Goal: Information Seeking & Learning: Learn about a topic

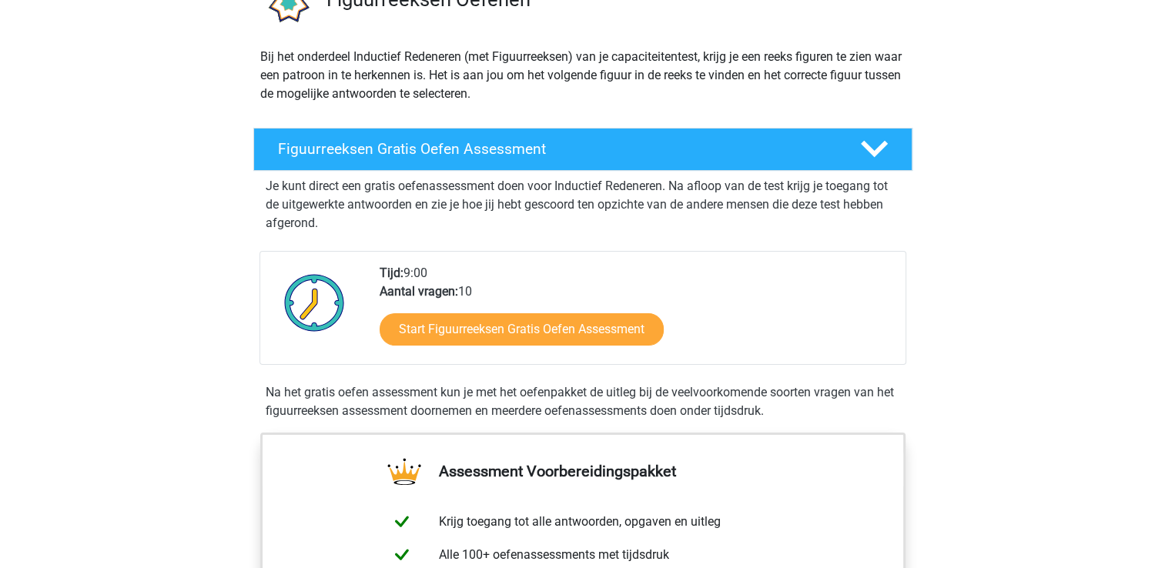
scroll to position [150, 0]
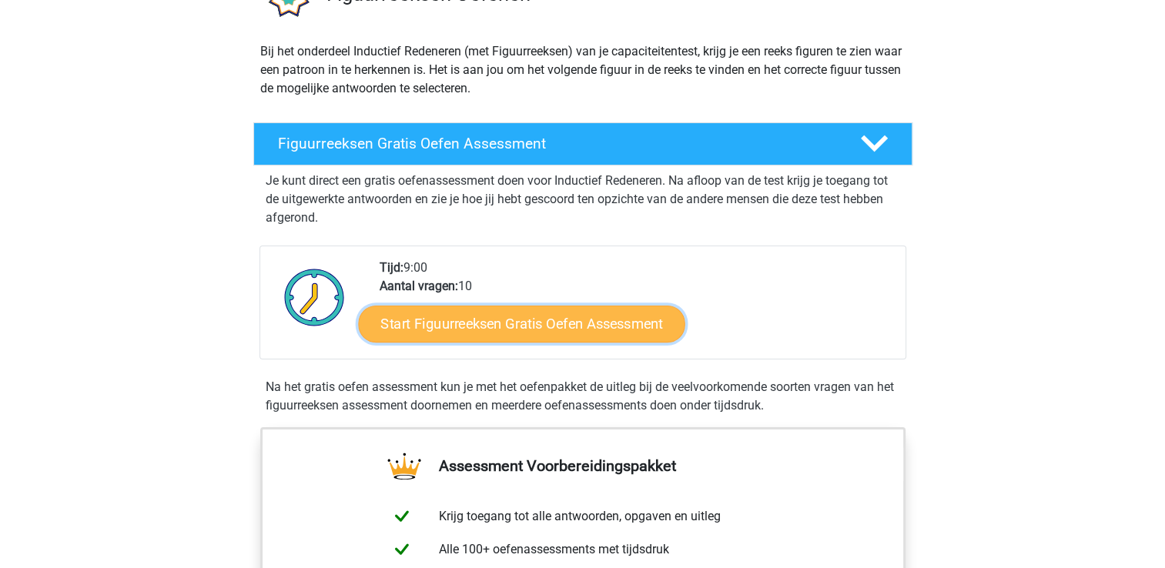
click at [514, 326] on link "Start Figuurreeksen Gratis Oefen Assessment" at bounding box center [521, 323] width 326 height 37
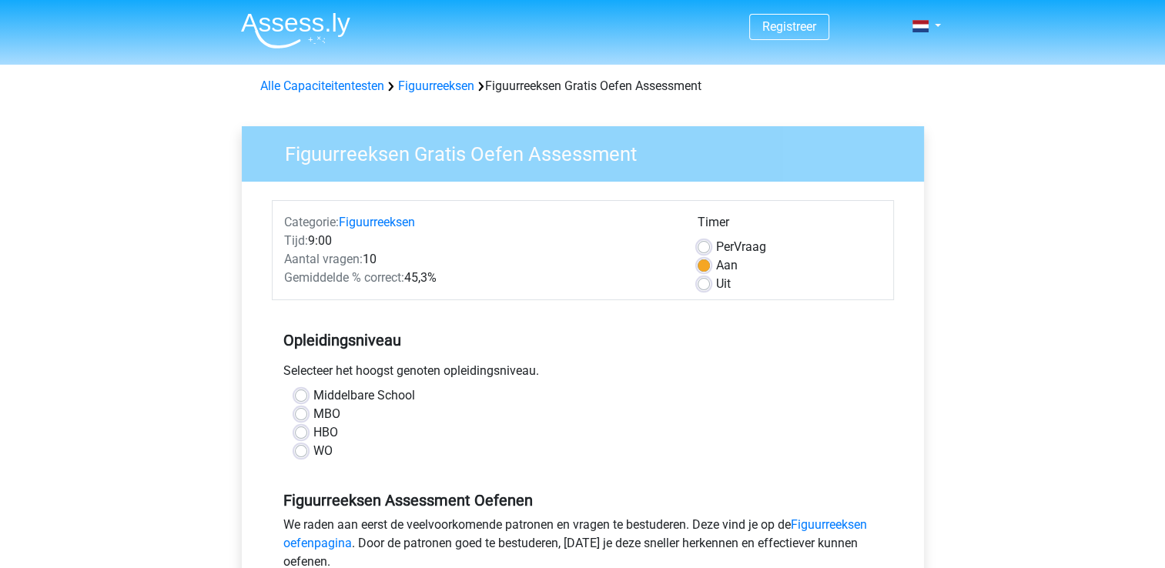
click at [313, 456] on label "WO" at bounding box center [322, 451] width 19 height 18
click at [296, 456] on input "WO" at bounding box center [301, 449] width 12 height 15
radio input "true"
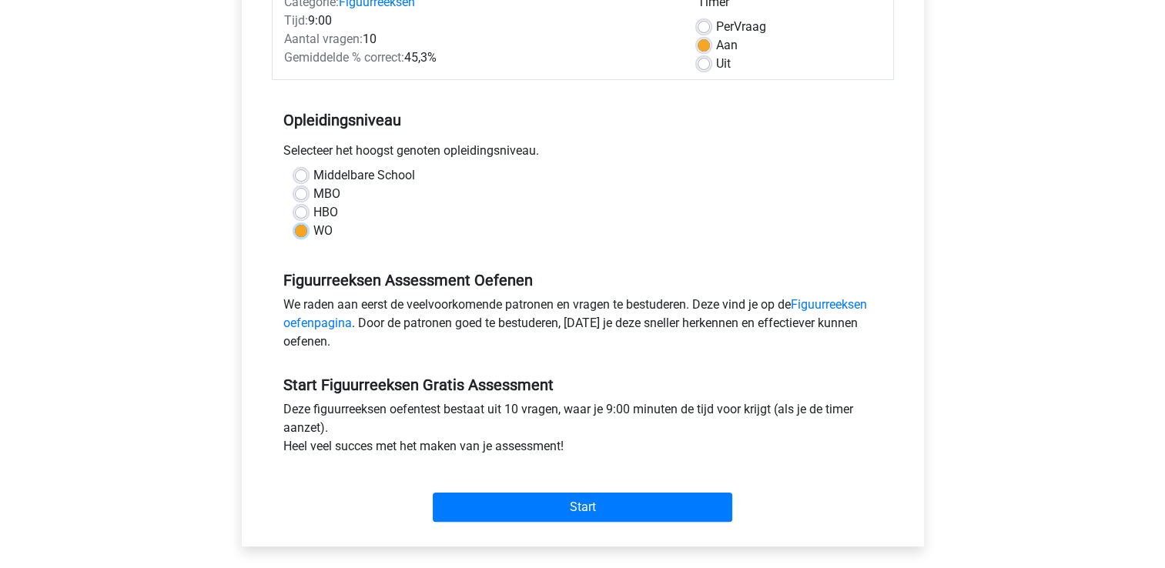
scroll to position [234, 0]
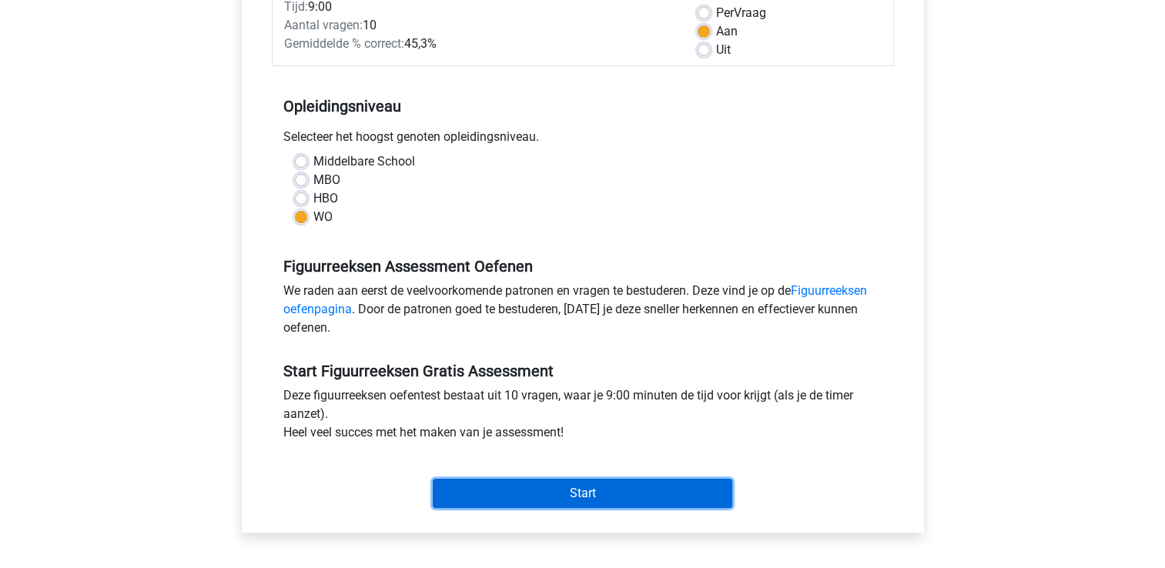
click at [601, 494] on input "Start" at bounding box center [583, 493] width 300 height 29
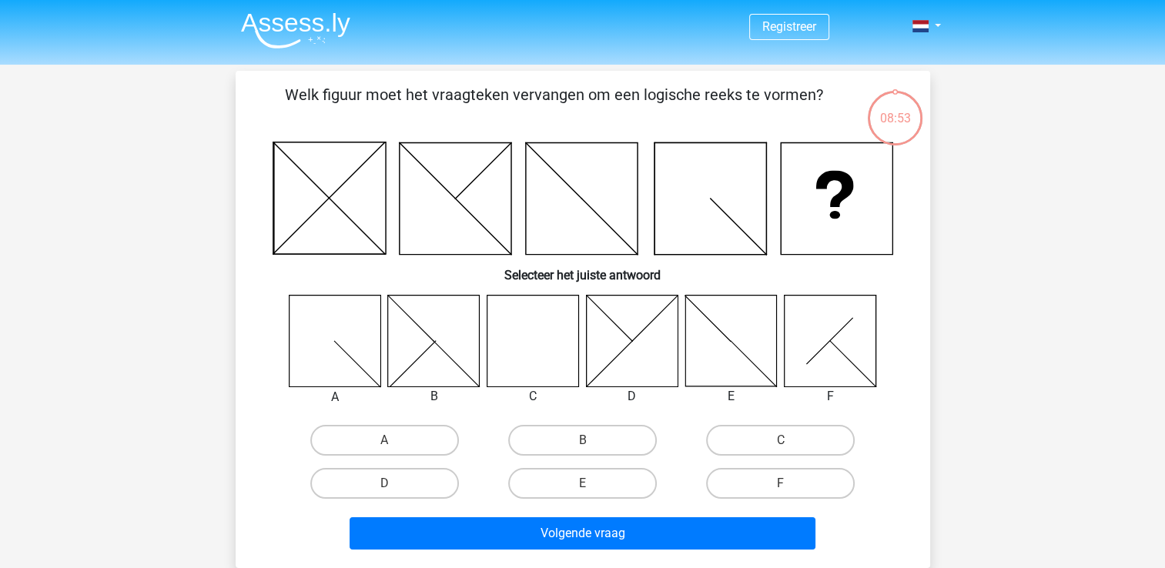
click at [537, 350] on icon at bounding box center [533, 341] width 92 height 92
click at [776, 444] on label "C" at bounding box center [780, 440] width 149 height 31
click at [781, 444] on input "C" at bounding box center [786, 445] width 10 height 10
radio input "true"
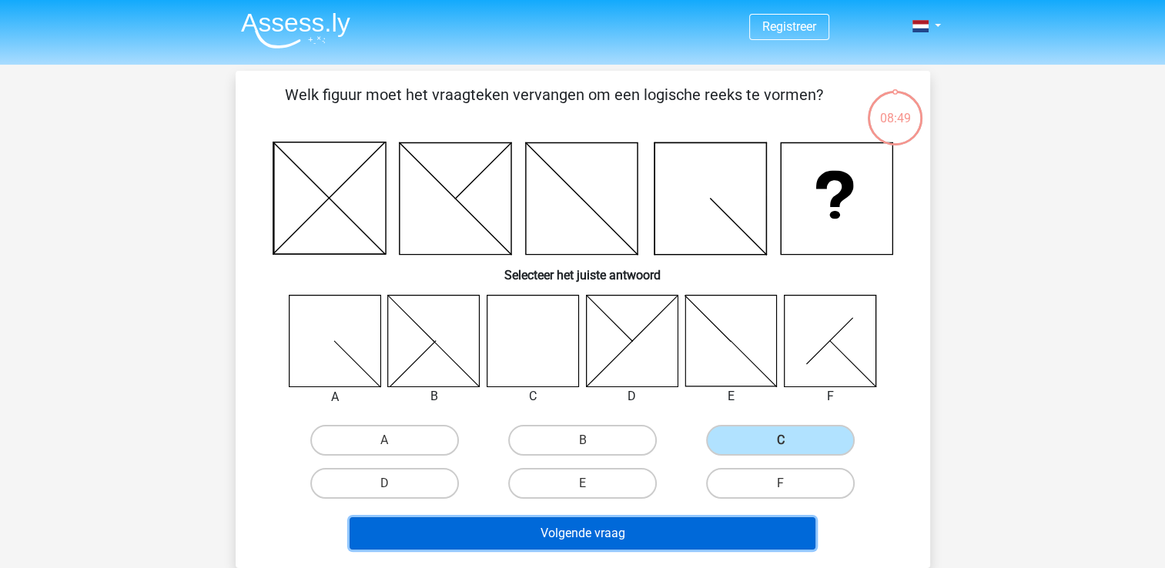
click at [617, 532] on button "Volgende vraag" at bounding box center [583, 533] width 466 height 32
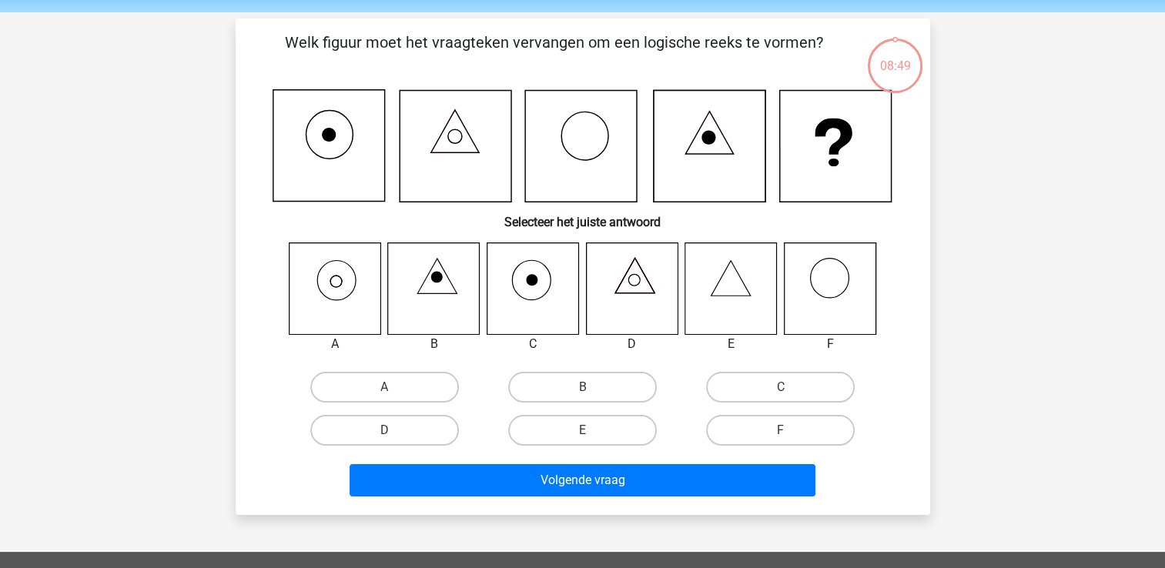
scroll to position [71, 0]
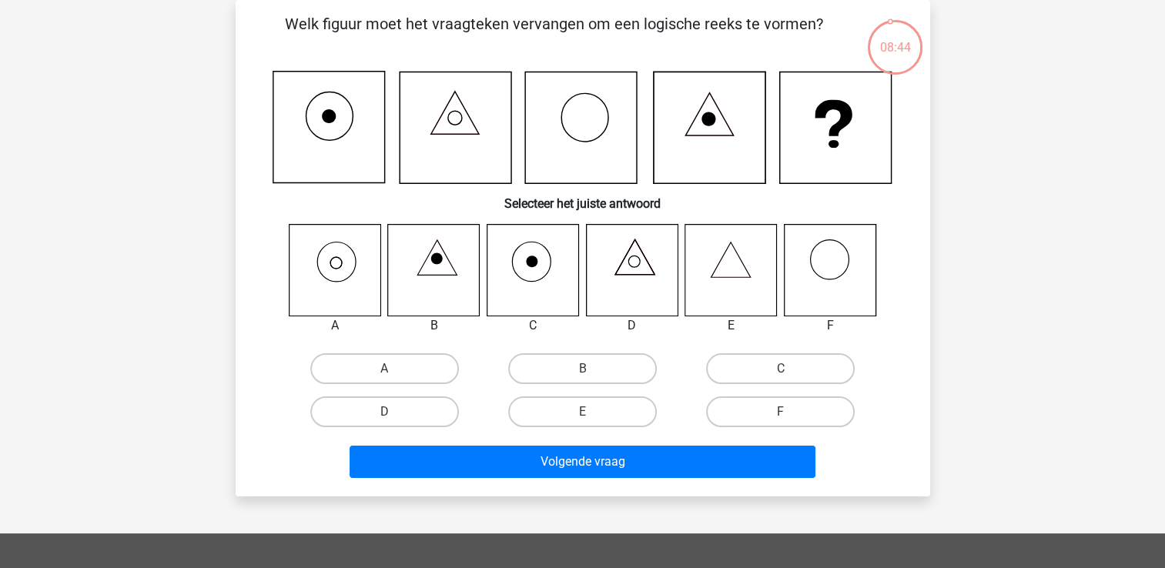
click at [644, 278] on icon at bounding box center [632, 270] width 92 height 92
click at [381, 365] on label "A" at bounding box center [384, 368] width 149 height 31
click at [384, 369] on input "A" at bounding box center [389, 374] width 10 height 10
radio input "true"
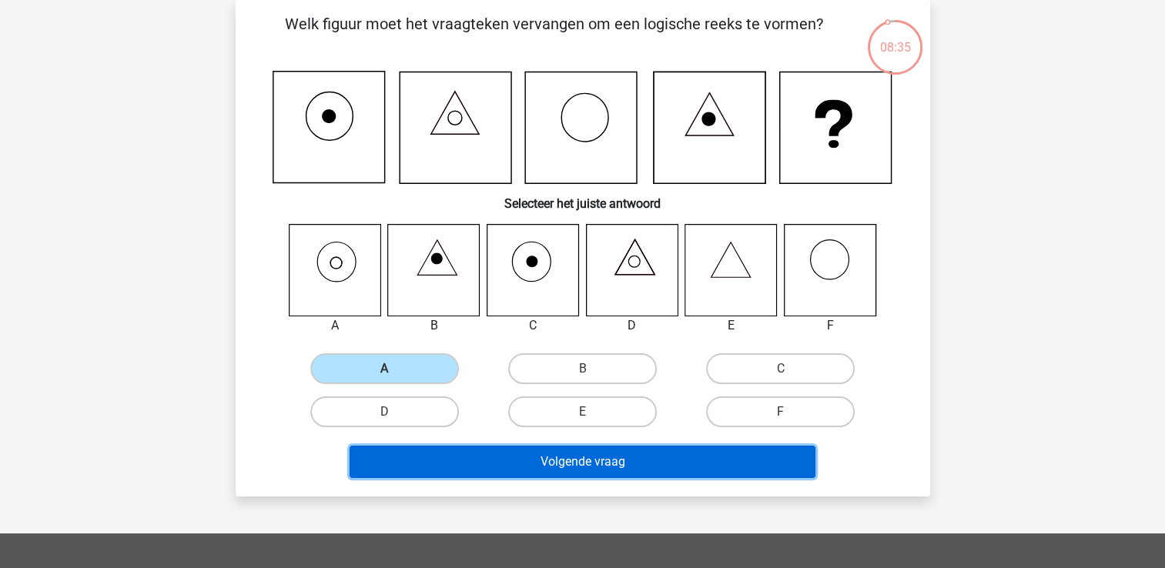
click at [607, 458] on button "Volgende vraag" at bounding box center [583, 462] width 466 height 32
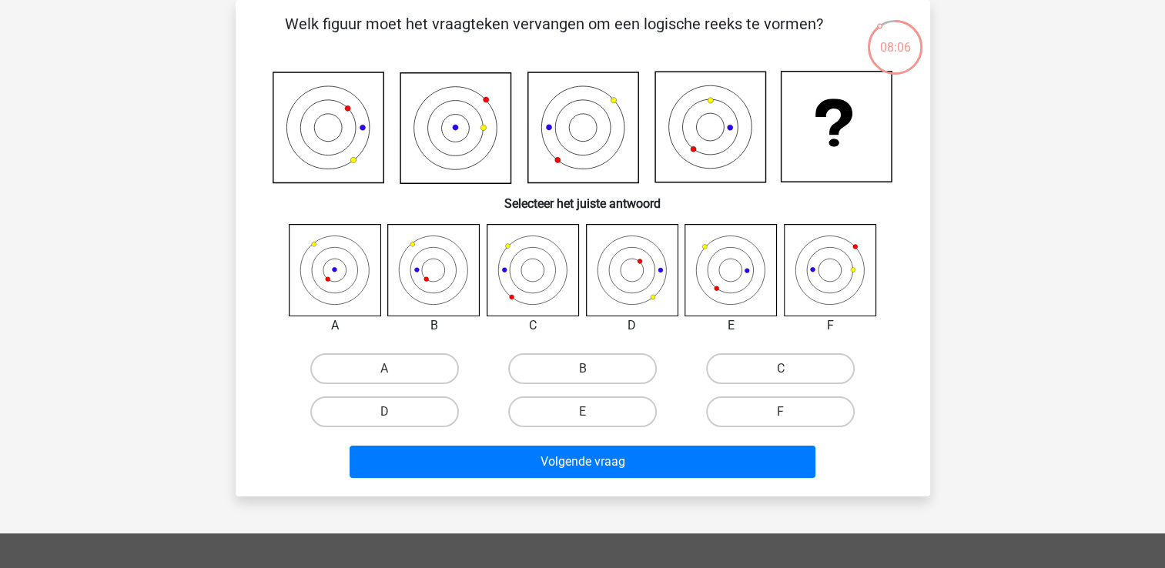
click at [439, 291] on icon at bounding box center [434, 270] width 92 height 92
click at [594, 368] on label "B" at bounding box center [582, 368] width 149 height 31
click at [592, 369] on input "B" at bounding box center [587, 374] width 10 height 10
radio input "true"
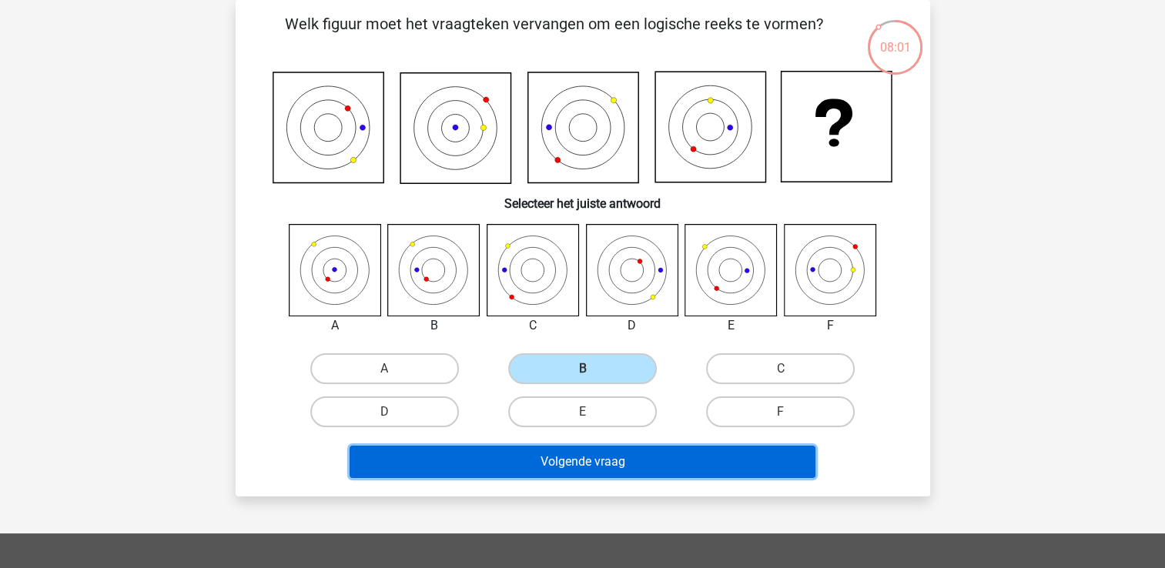
click at [631, 467] on button "Volgende vraag" at bounding box center [583, 462] width 466 height 32
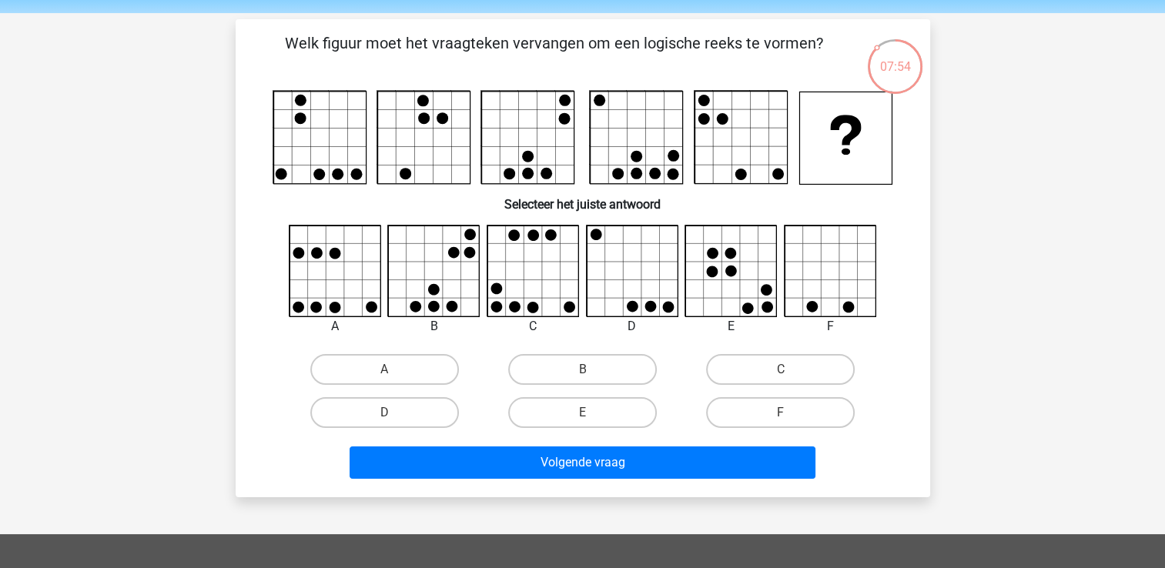
scroll to position [41, 0]
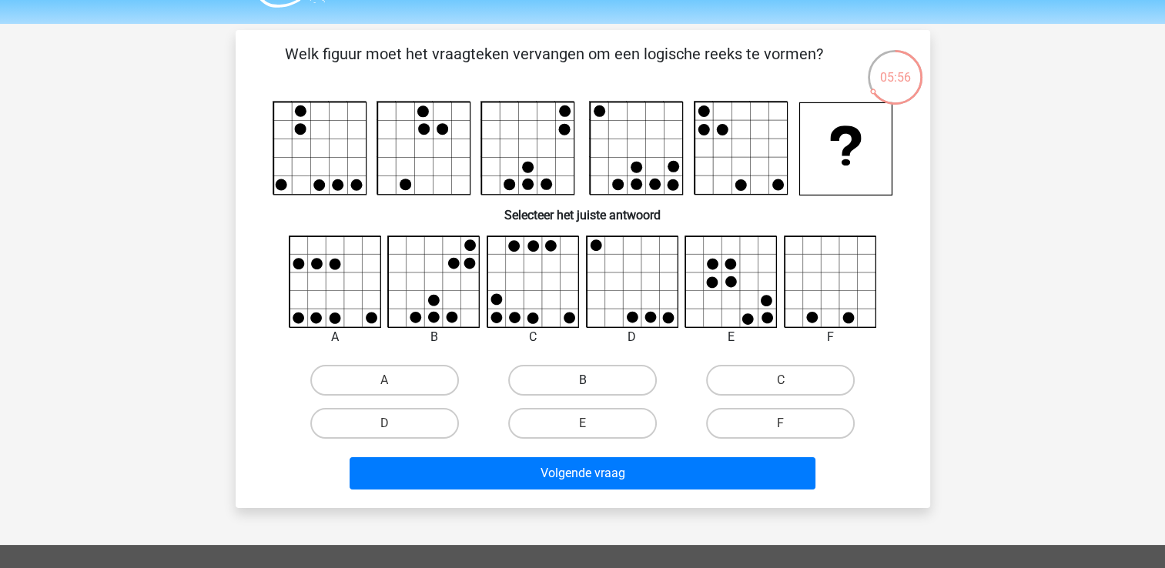
click at [574, 374] on label "B" at bounding box center [582, 380] width 149 height 31
click at [582, 380] on input "B" at bounding box center [587, 385] width 10 height 10
radio input "true"
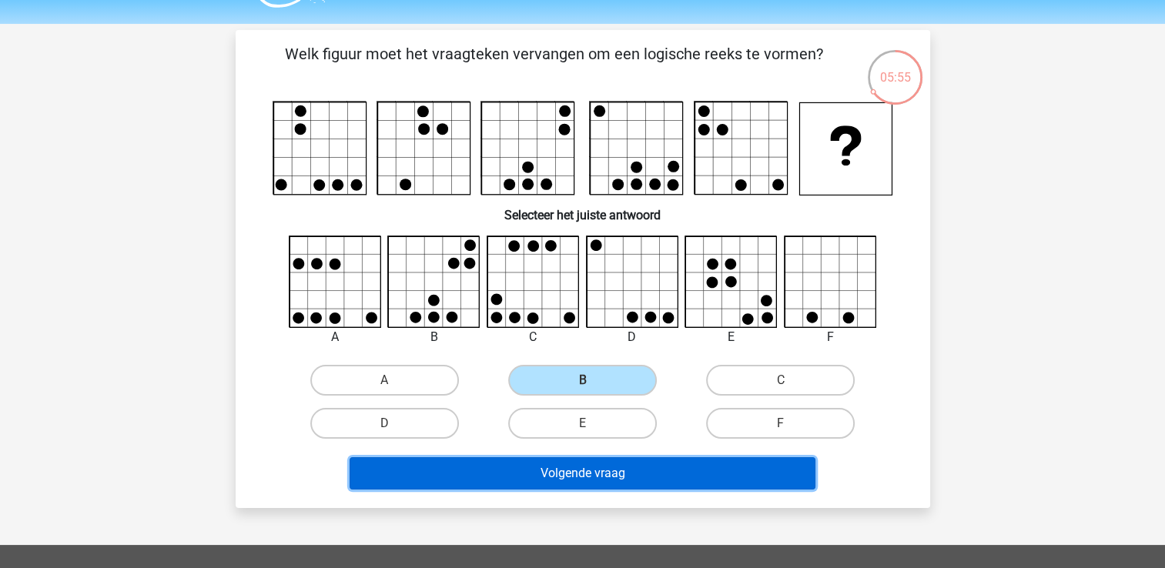
click at [661, 479] on button "Volgende vraag" at bounding box center [583, 473] width 466 height 32
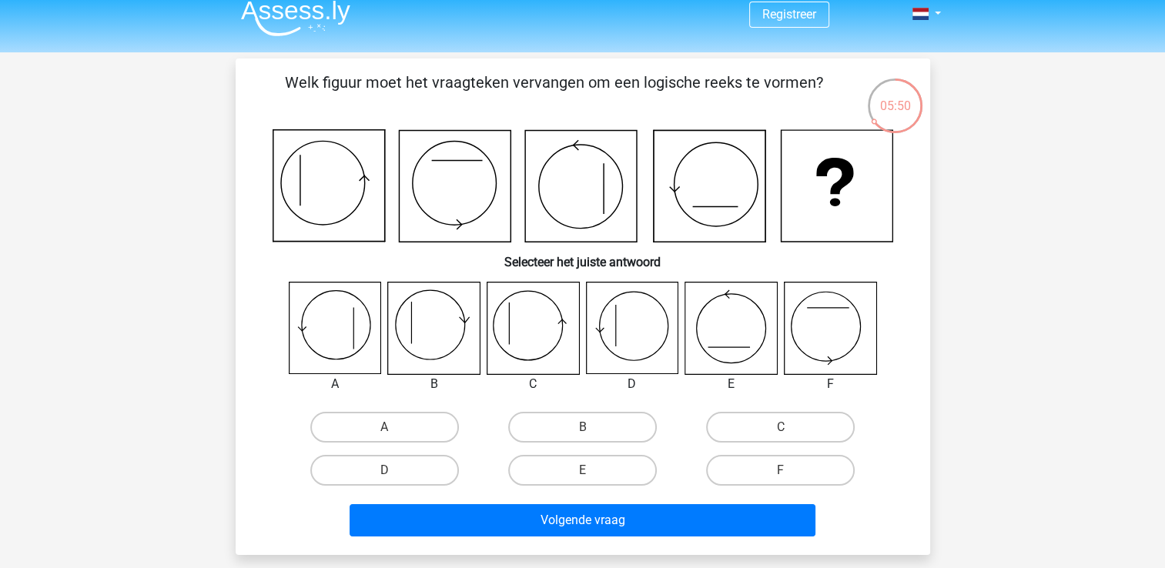
scroll to position [26, 0]
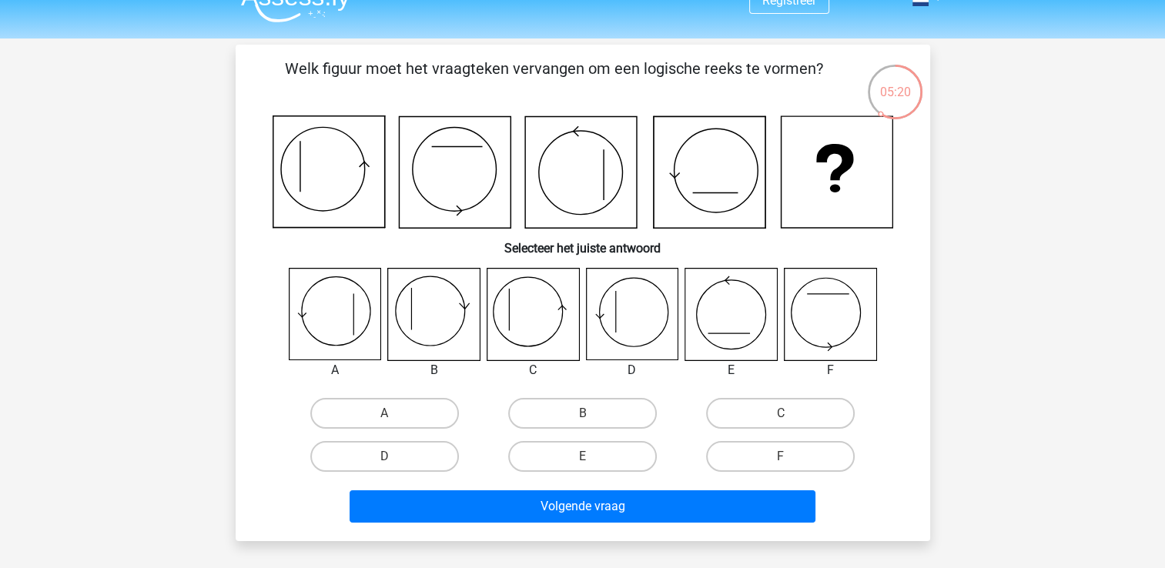
click at [539, 325] on icon at bounding box center [533, 315] width 92 height 92
click at [757, 411] on label "C" at bounding box center [780, 413] width 149 height 31
click at [781, 413] on input "C" at bounding box center [786, 418] width 10 height 10
radio input "true"
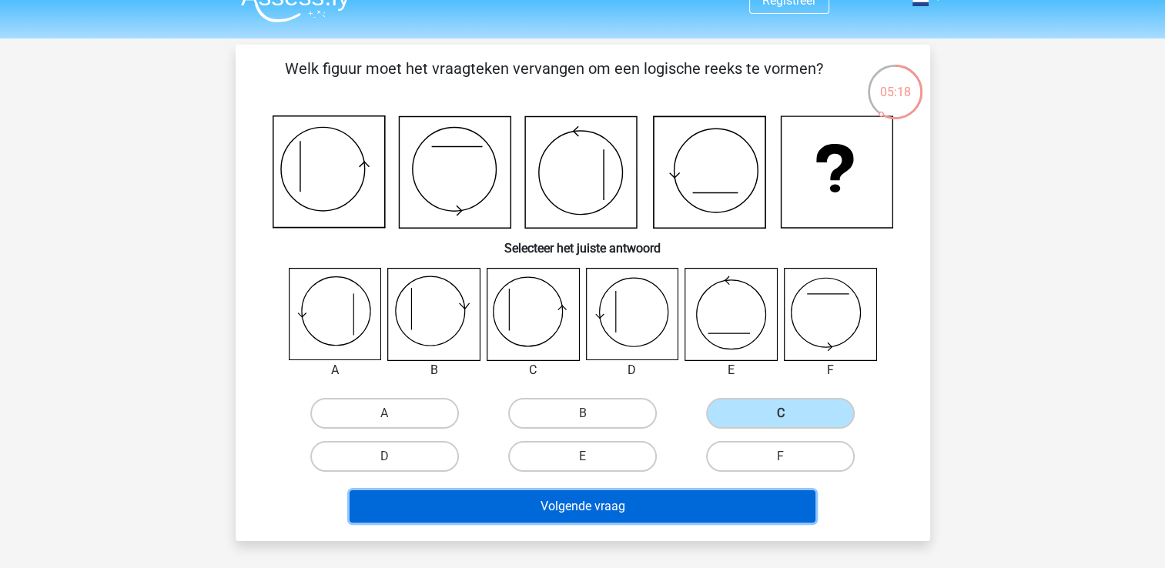
click at [671, 518] on button "Volgende vraag" at bounding box center [583, 506] width 466 height 32
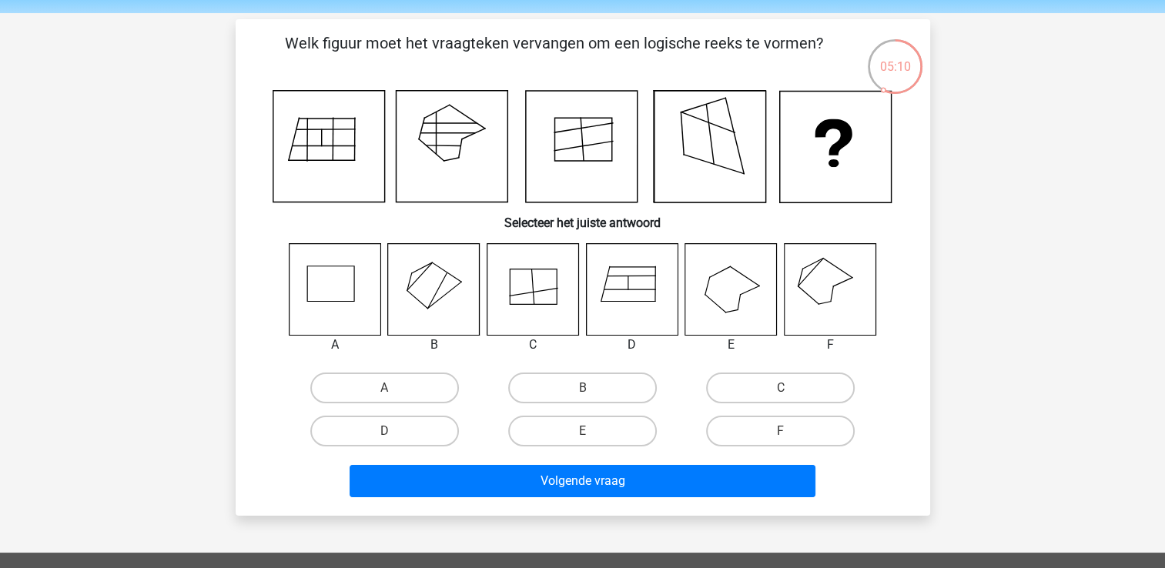
scroll to position [51, 0]
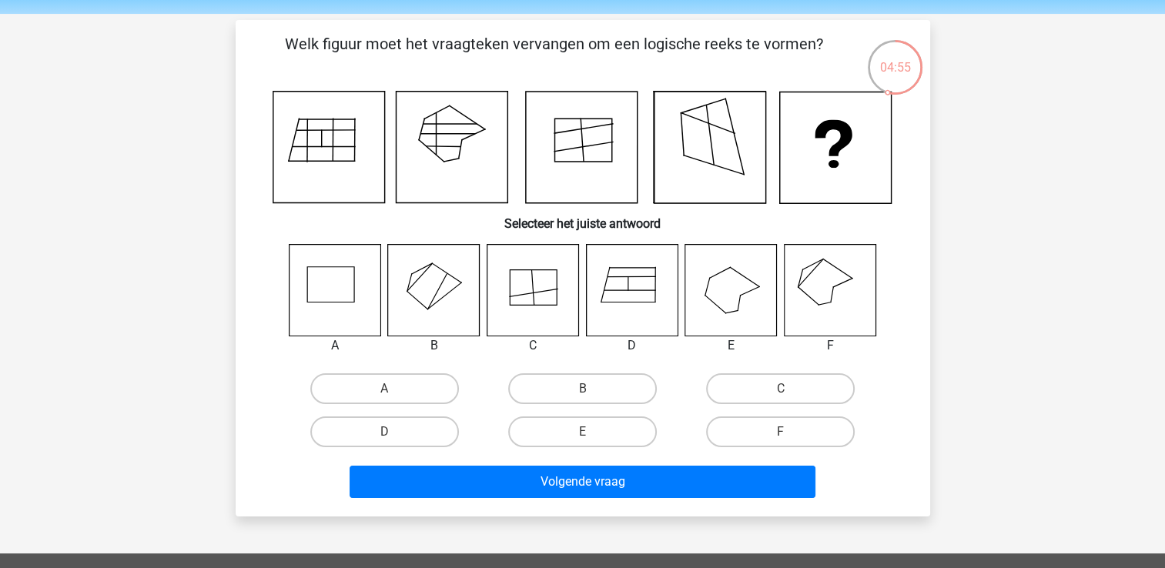
click at [447, 280] on icon at bounding box center [434, 290] width 92 height 92
click at [592, 369] on div "B" at bounding box center [583, 388] width 198 height 43
click at [604, 390] on label "B" at bounding box center [582, 388] width 149 height 31
click at [592, 390] on input "B" at bounding box center [587, 394] width 10 height 10
radio input "true"
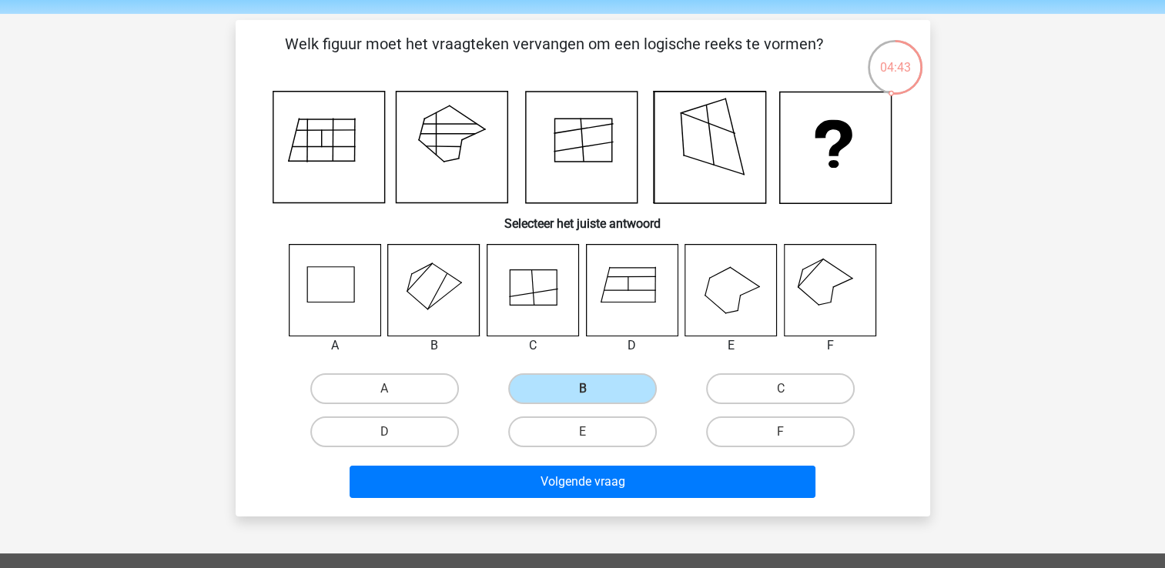
click at [822, 280] on icon at bounding box center [830, 290] width 92 height 92
click at [753, 427] on label "F" at bounding box center [780, 432] width 149 height 31
click at [781, 432] on input "F" at bounding box center [786, 437] width 10 height 10
radio input "true"
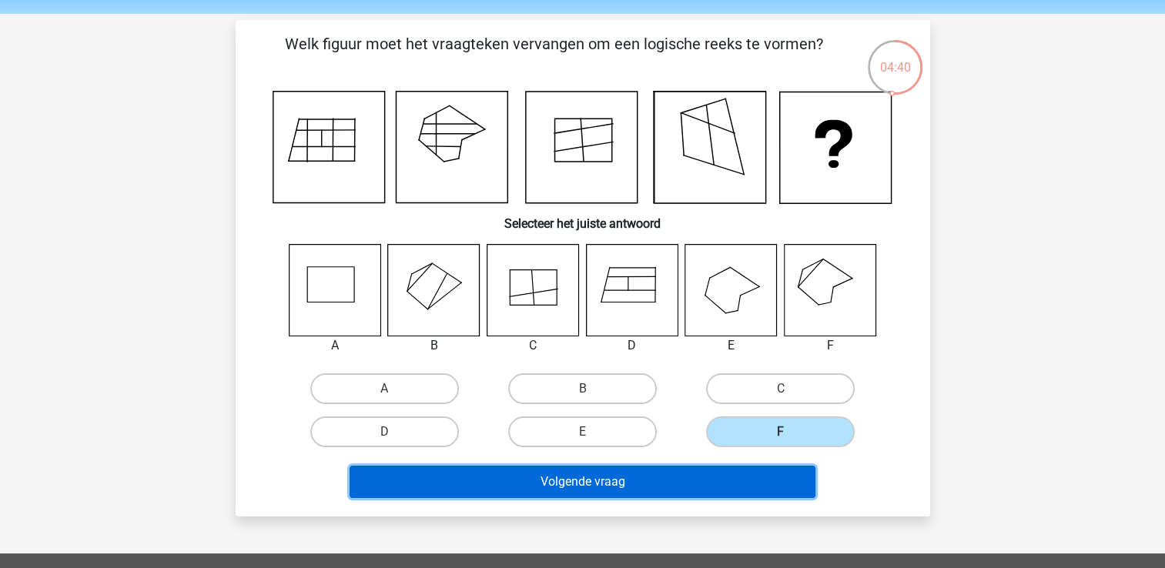
click at [662, 473] on button "Volgende vraag" at bounding box center [583, 482] width 466 height 32
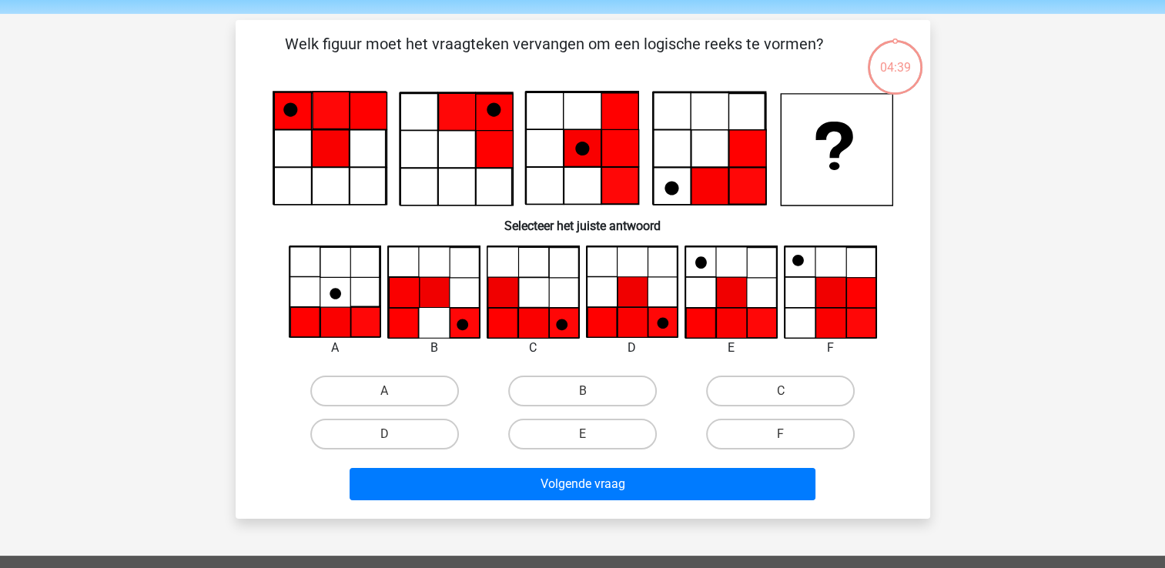
scroll to position [71, 0]
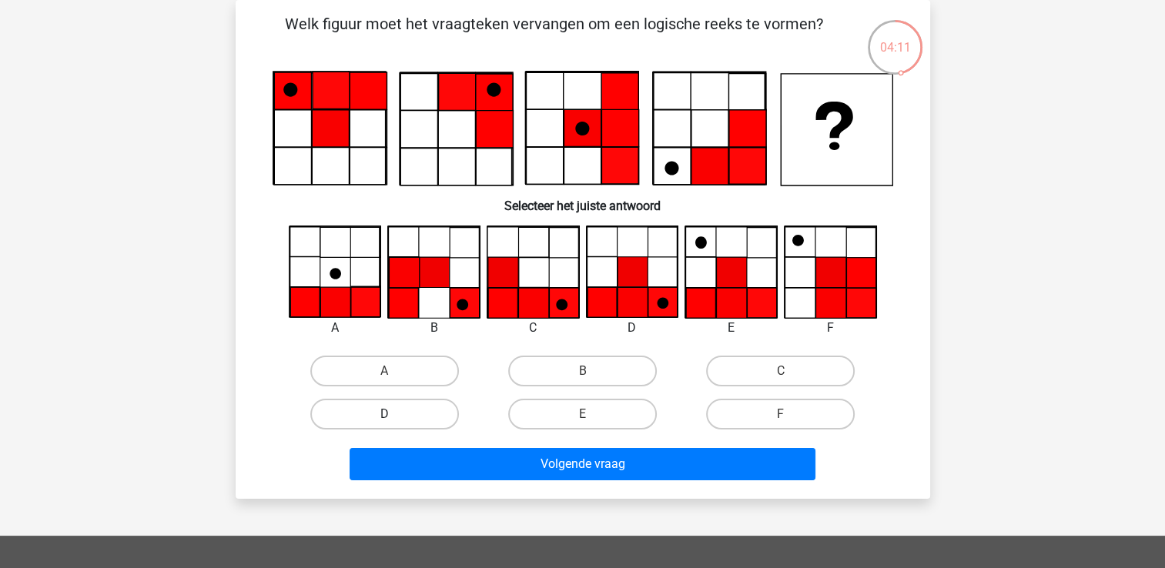
click at [426, 408] on label "D" at bounding box center [384, 414] width 149 height 31
click at [394, 414] on input "D" at bounding box center [389, 419] width 10 height 10
radio input "true"
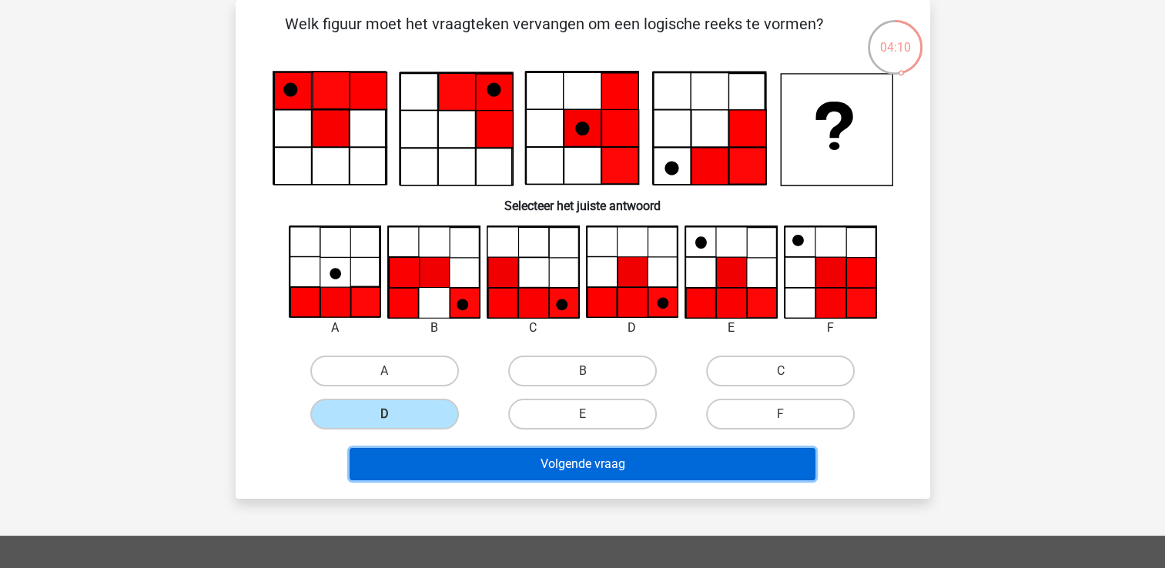
click at [668, 461] on button "Volgende vraag" at bounding box center [583, 464] width 466 height 32
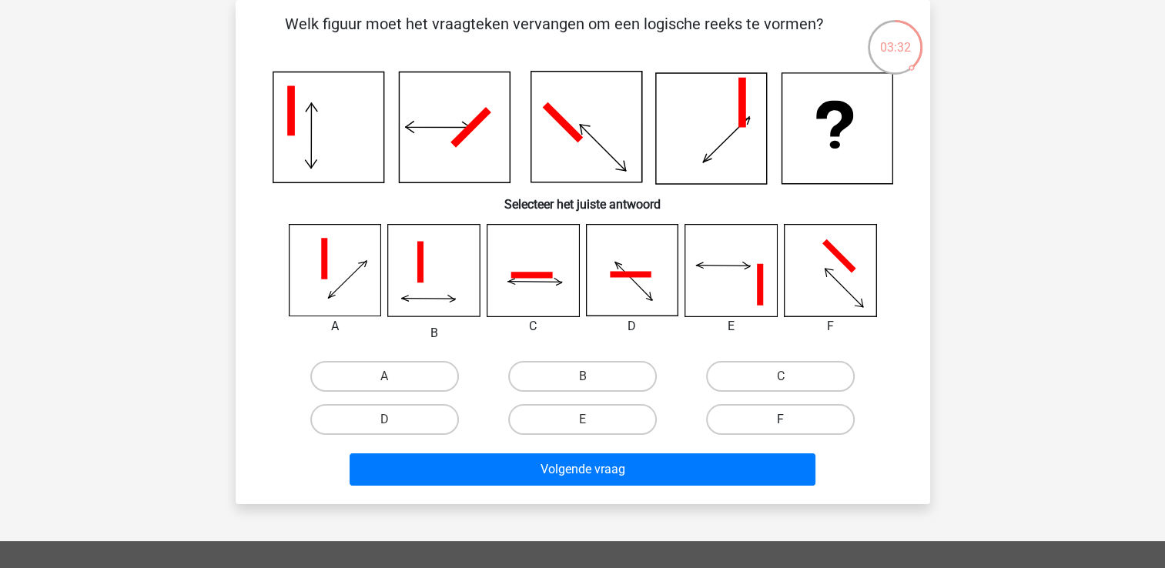
click at [761, 423] on label "F" at bounding box center [780, 419] width 149 height 31
click at [781, 423] on input "F" at bounding box center [786, 425] width 10 height 10
radio input "true"
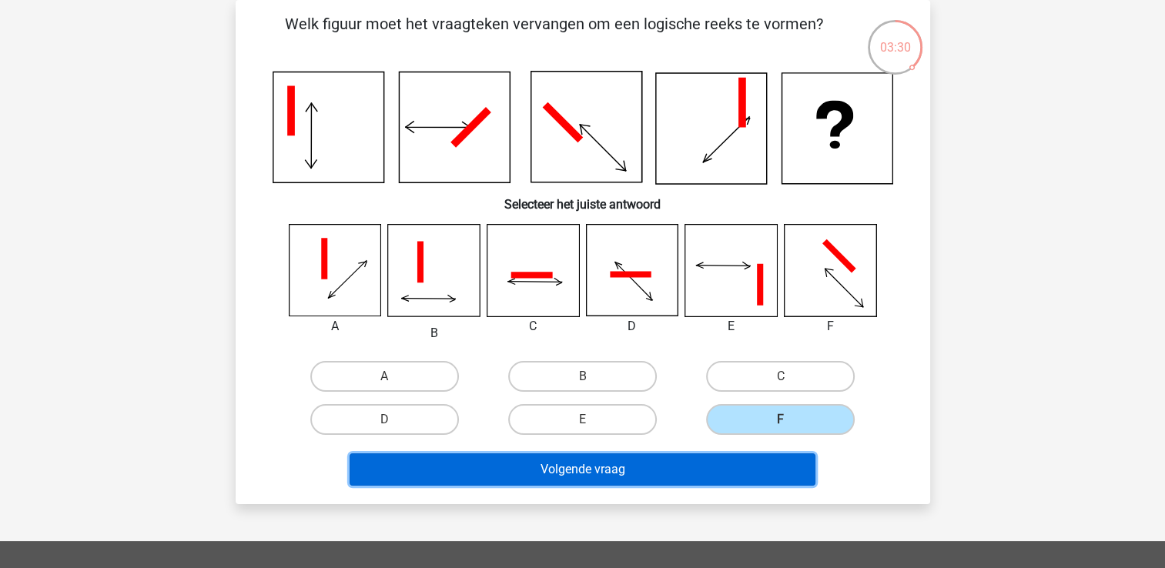
click at [681, 460] on button "Volgende vraag" at bounding box center [583, 469] width 466 height 32
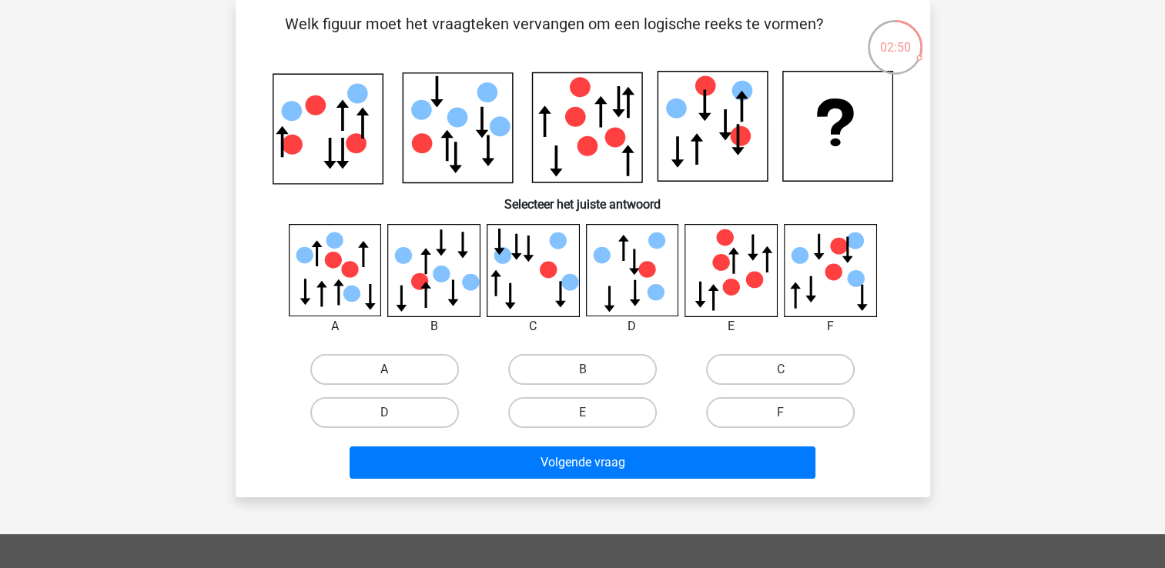
click at [395, 370] on label "A" at bounding box center [384, 369] width 149 height 31
click at [394, 370] on input "A" at bounding box center [389, 375] width 10 height 10
radio input "true"
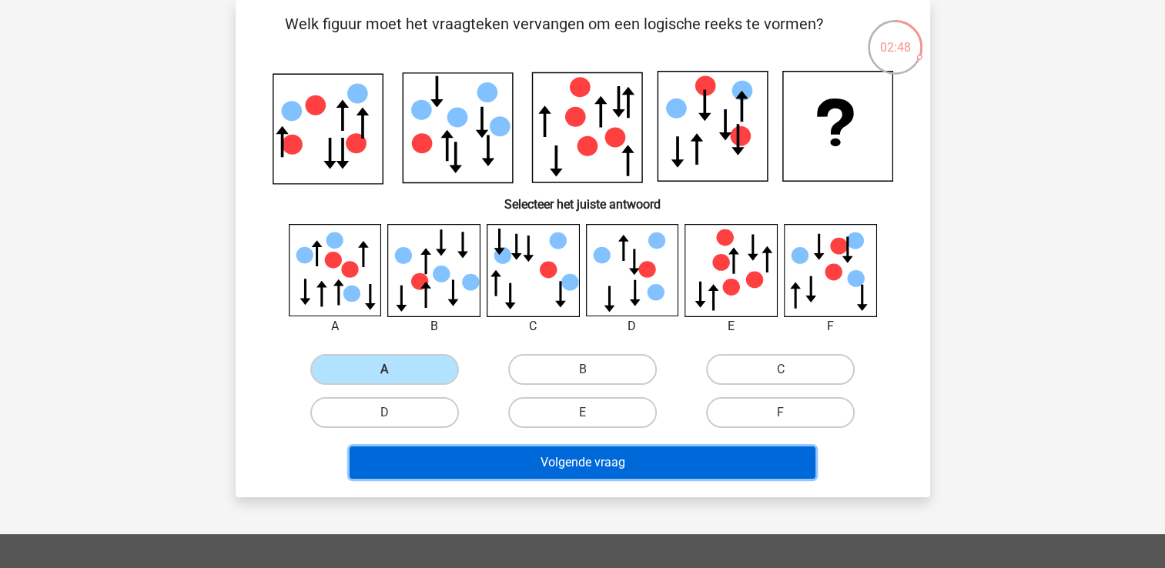
click at [558, 462] on button "Volgende vraag" at bounding box center [583, 463] width 466 height 32
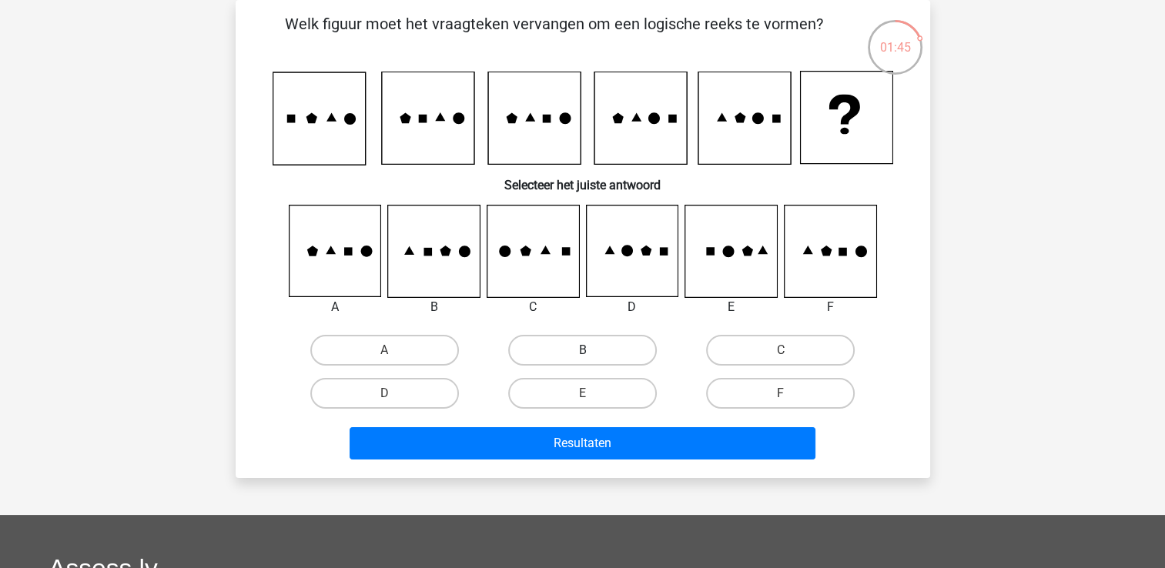
click at [612, 350] on label "B" at bounding box center [582, 350] width 149 height 31
click at [592, 350] on input "B" at bounding box center [587, 355] width 10 height 10
radio input "true"
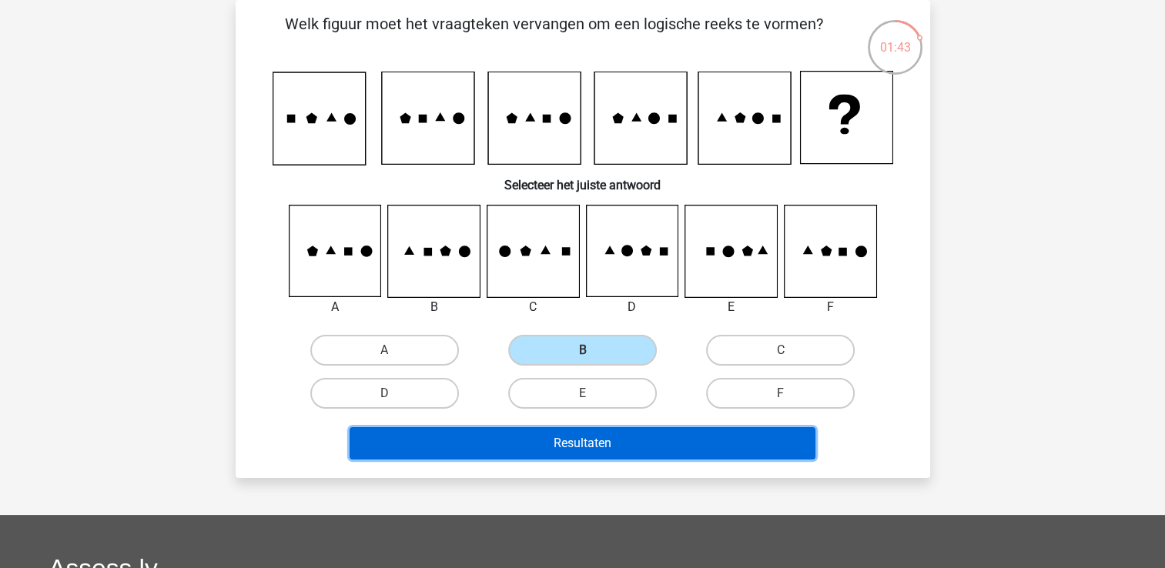
click at [645, 436] on button "Resultaten" at bounding box center [583, 443] width 466 height 32
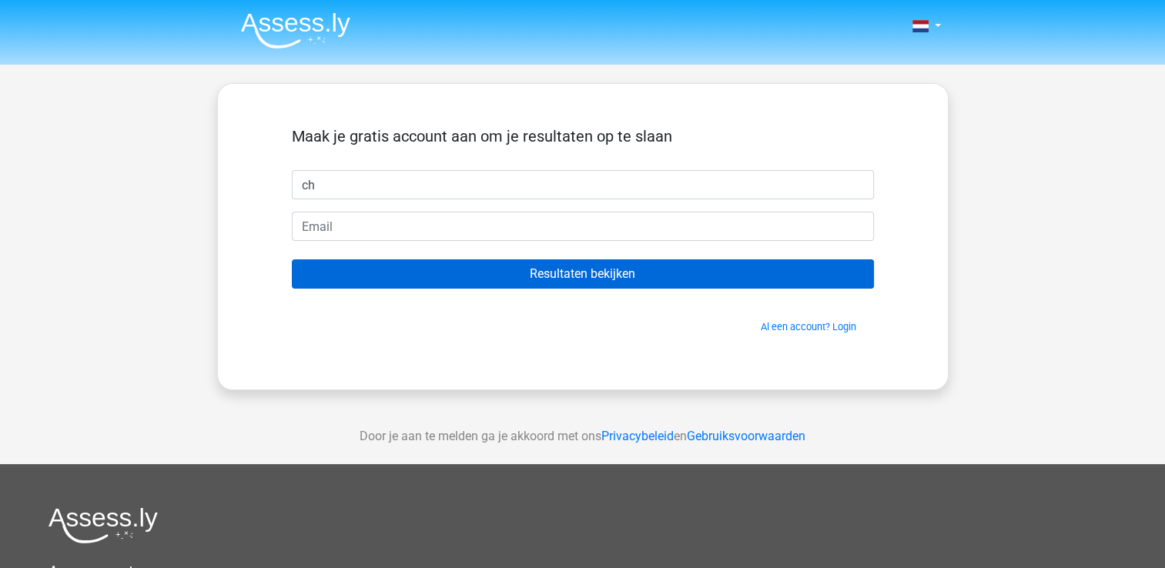
type input "Christel"
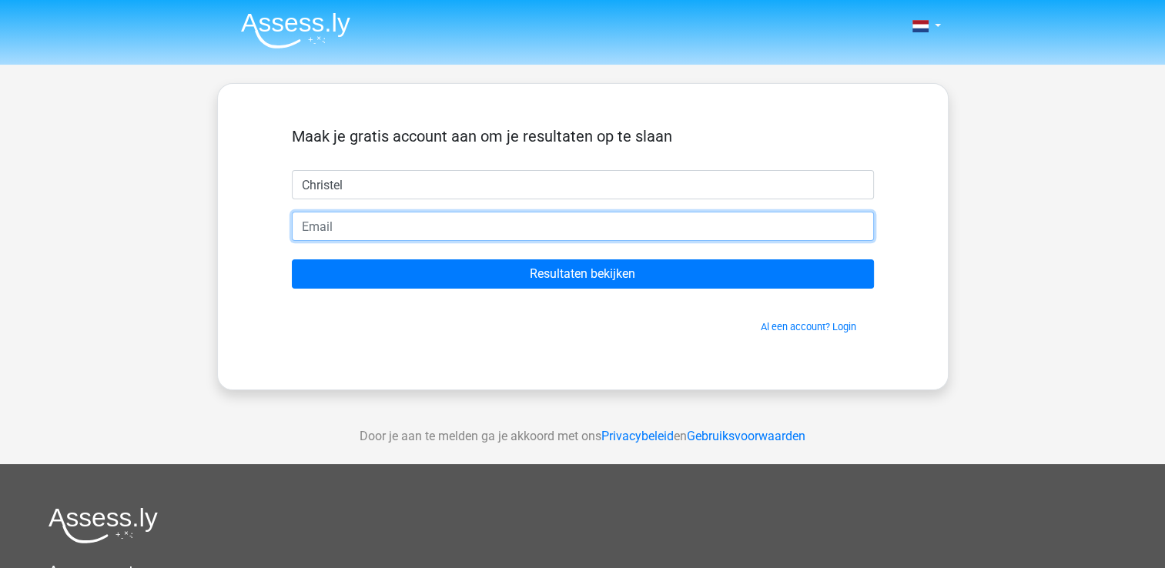
click at [450, 226] on input "email" at bounding box center [583, 226] width 582 height 29
type input "[EMAIL_ADDRESS][DOMAIN_NAME]"
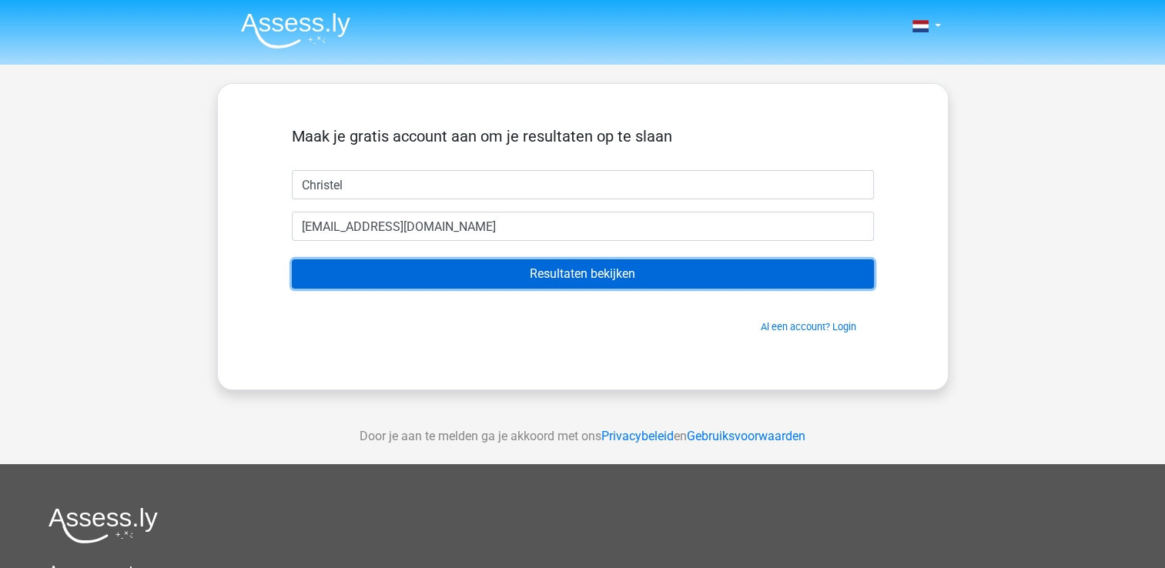
click at [403, 278] on input "Resultaten bekijken" at bounding box center [583, 273] width 582 height 29
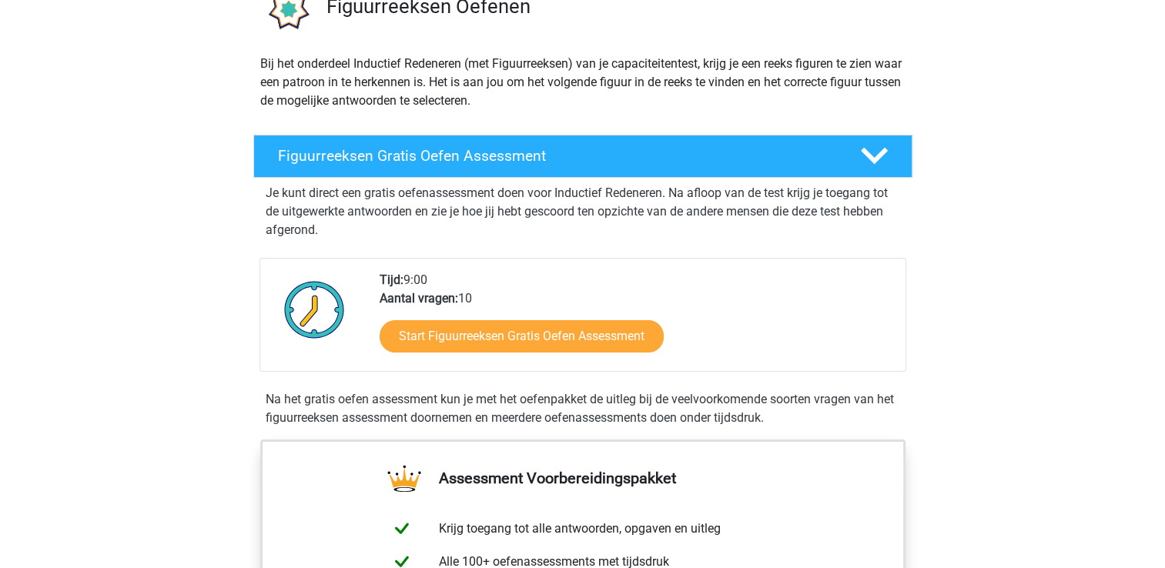
scroll to position [139, 0]
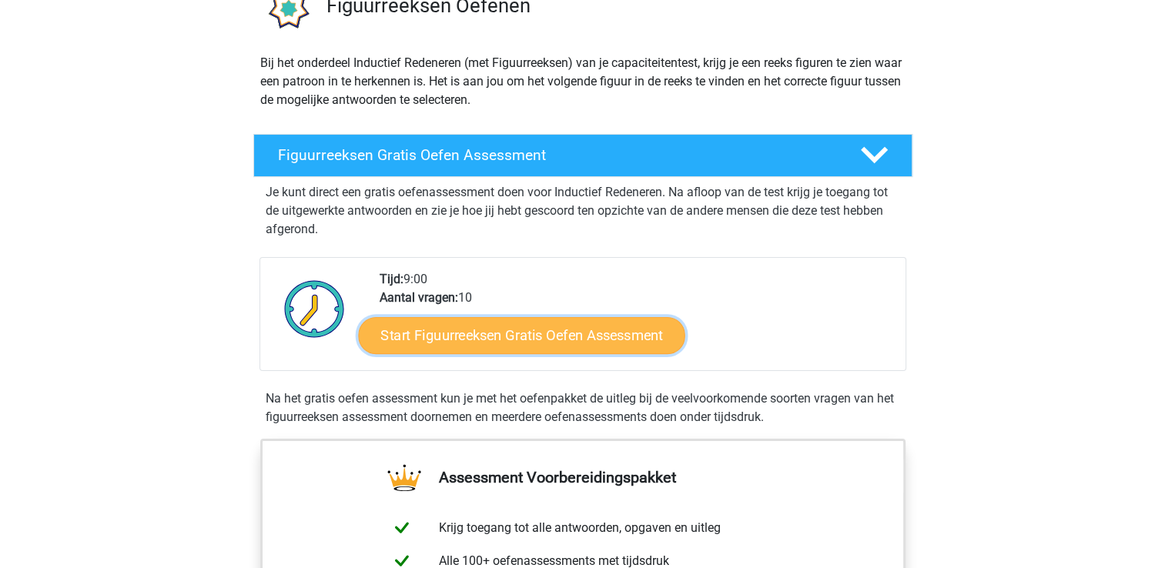
click at [497, 332] on link "Start Figuurreeksen Gratis Oefen Assessment" at bounding box center [521, 334] width 326 height 37
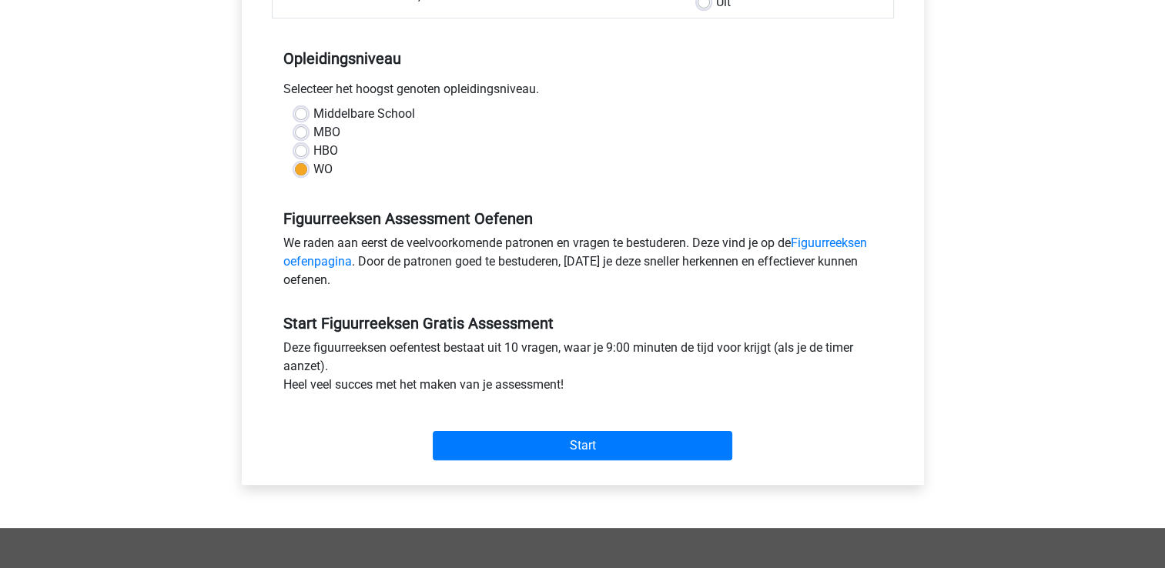
scroll to position [277, 0]
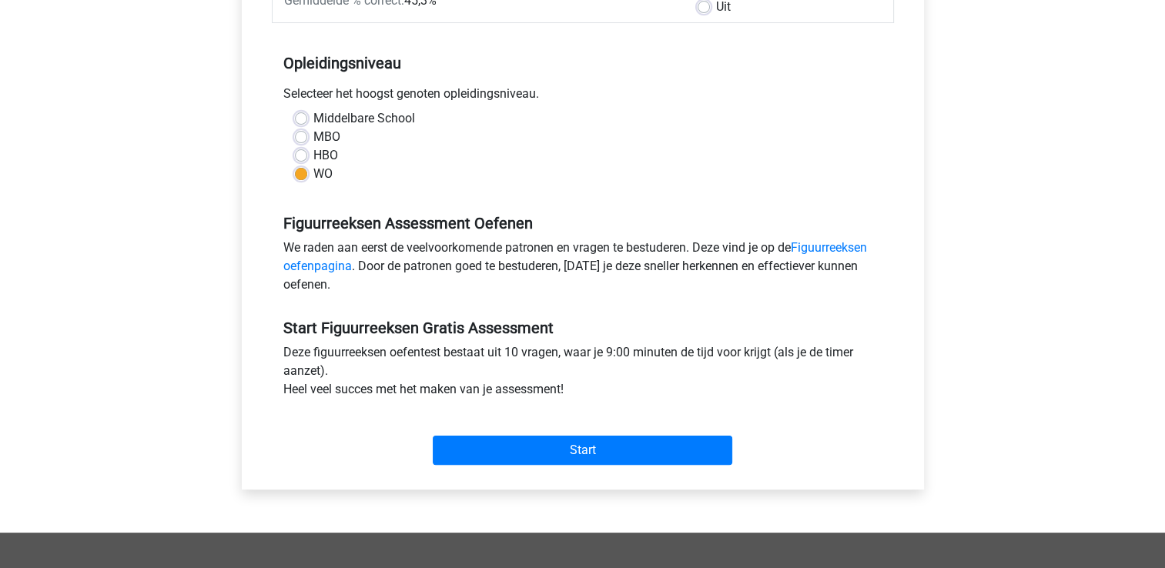
click at [313, 157] on label "HBO" at bounding box center [325, 155] width 25 height 18
click at [304, 157] on input "HBO" at bounding box center [301, 153] width 12 height 15
radio input "true"
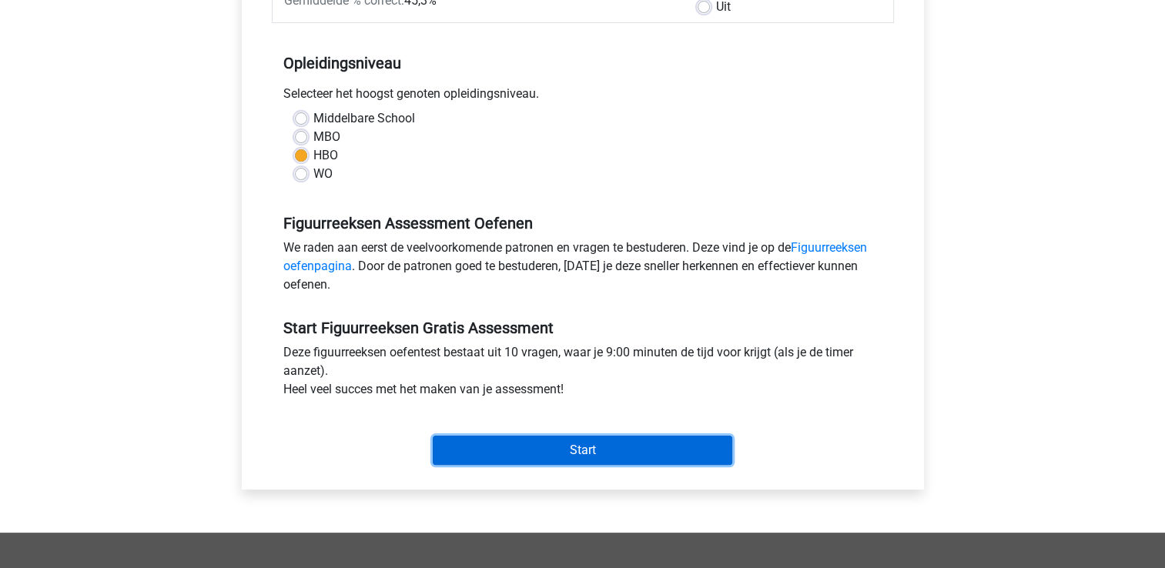
click at [571, 454] on input "Start" at bounding box center [583, 450] width 300 height 29
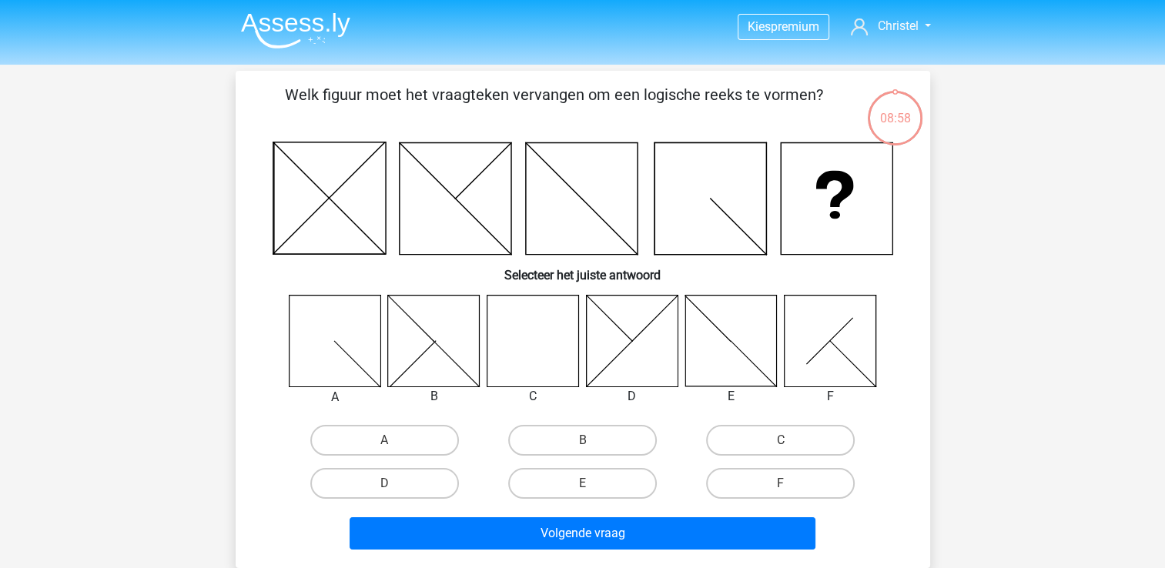
click at [532, 346] on icon at bounding box center [533, 341] width 92 height 92
click at [752, 450] on label "C" at bounding box center [780, 440] width 149 height 31
click at [781, 450] on input "C" at bounding box center [786, 445] width 10 height 10
radio input "true"
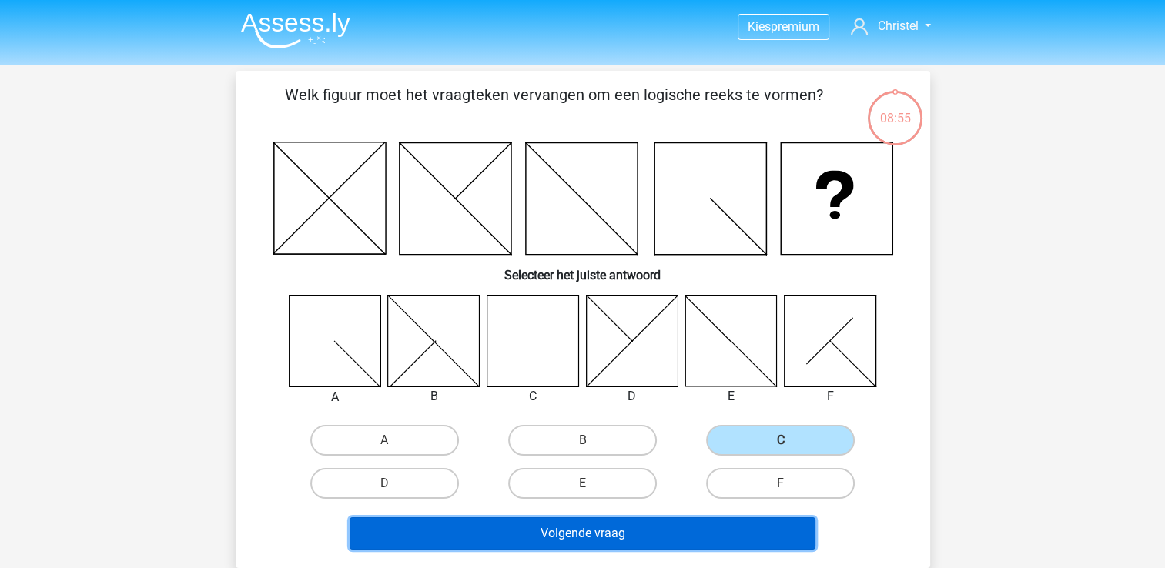
click at [655, 527] on button "Volgende vraag" at bounding box center [583, 533] width 466 height 32
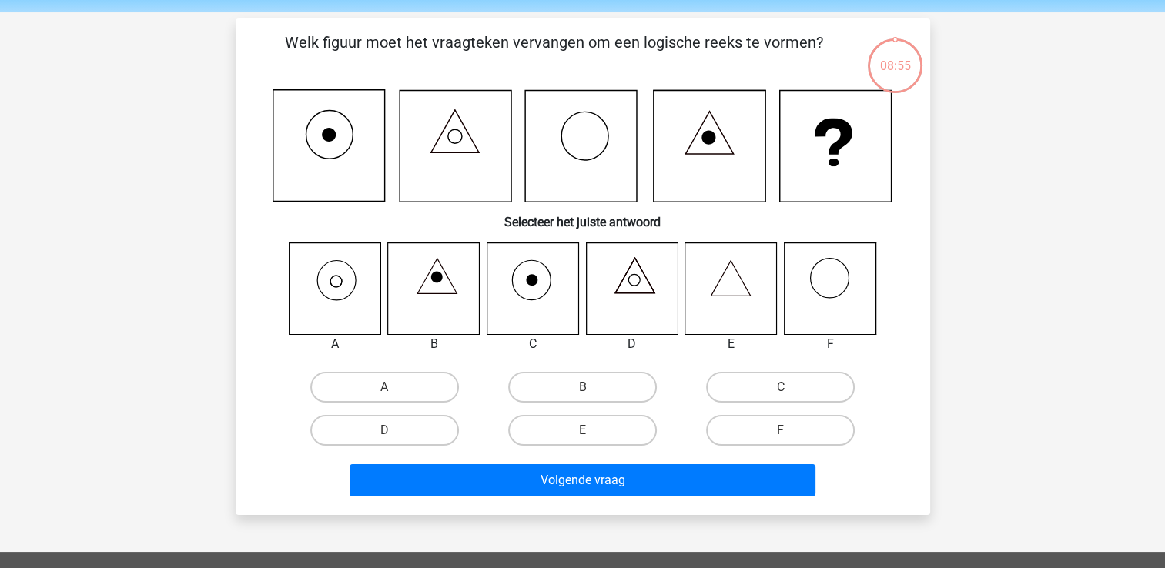
scroll to position [71, 0]
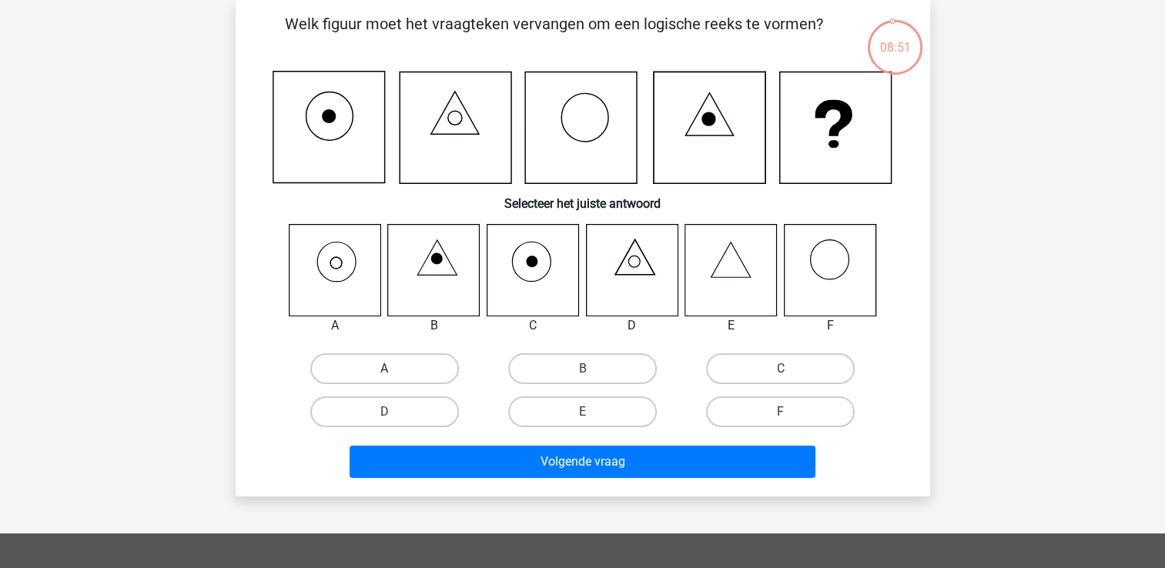
click at [409, 371] on label "A" at bounding box center [384, 368] width 149 height 31
click at [394, 371] on input "A" at bounding box center [389, 374] width 10 height 10
radio input "true"
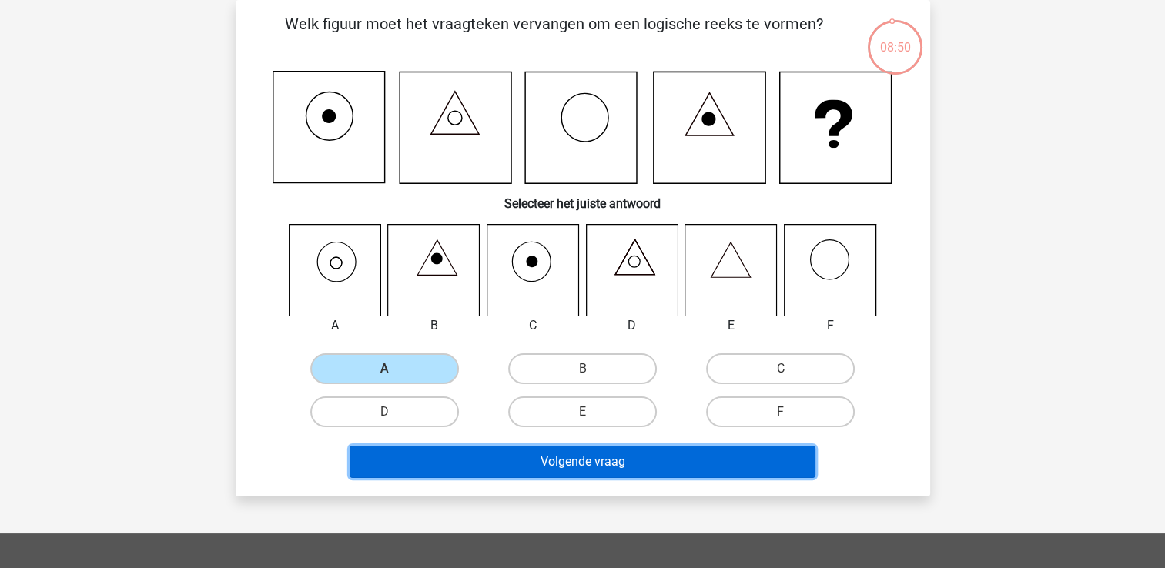
click at [622, 460] on button "Volgende vraag" at bounding box center [583, 462] width 466 height 32
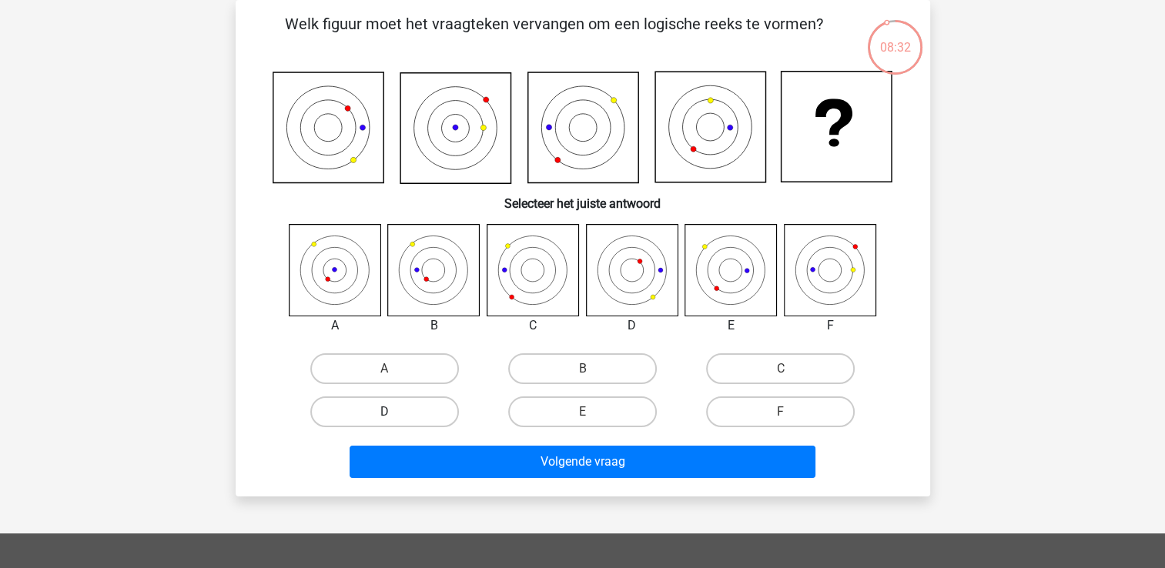
click at [416, 411] on label "D" at bounding box center [384, 412] width 149 height 31
click at [394, 412] on input "D" at bounding box center [389, 417] width 10 height 10
radio input "true"
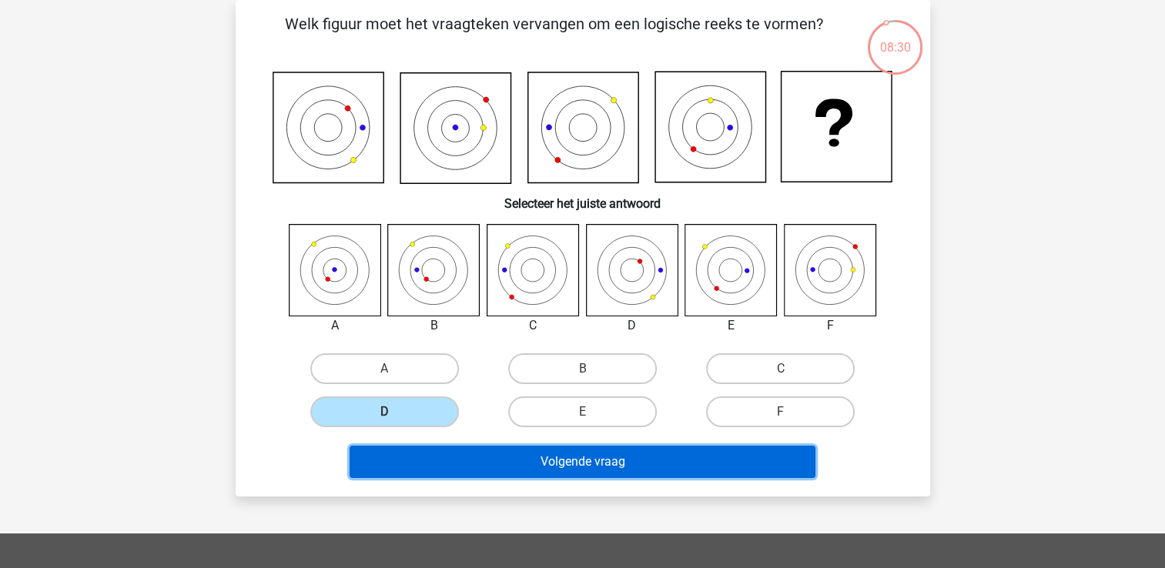
click at [612, 461] on button "Volgende vraag" at bounding box center [583, 462] width 466 height 32
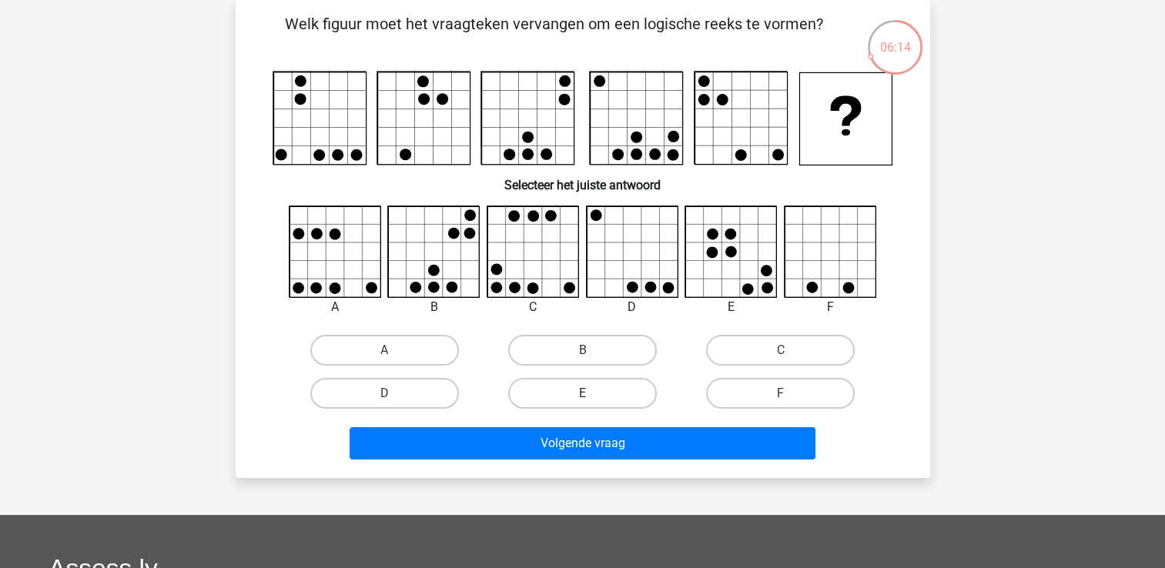
click at [597, 392] on label "E" at bounding box center [582, 393] width 149 height 31
click at [592, 393] on input "E" at bounding box center [587, 398] width 10 height 10
radio input "true"
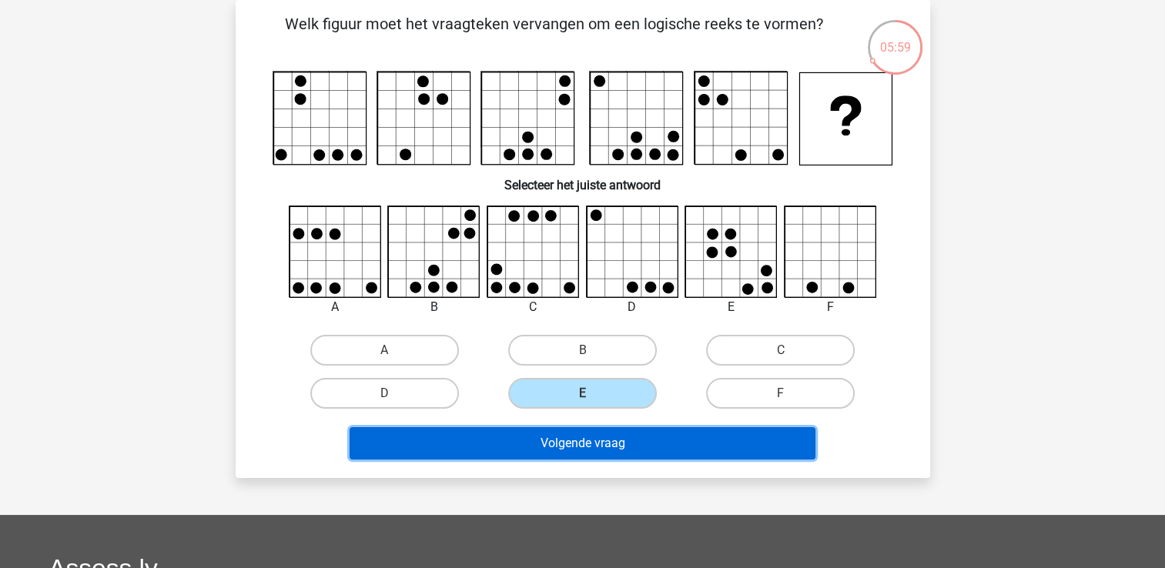
click at [591, 442] on button "Volgende vraag" at bounding box center [583, 443] width 466 height 32
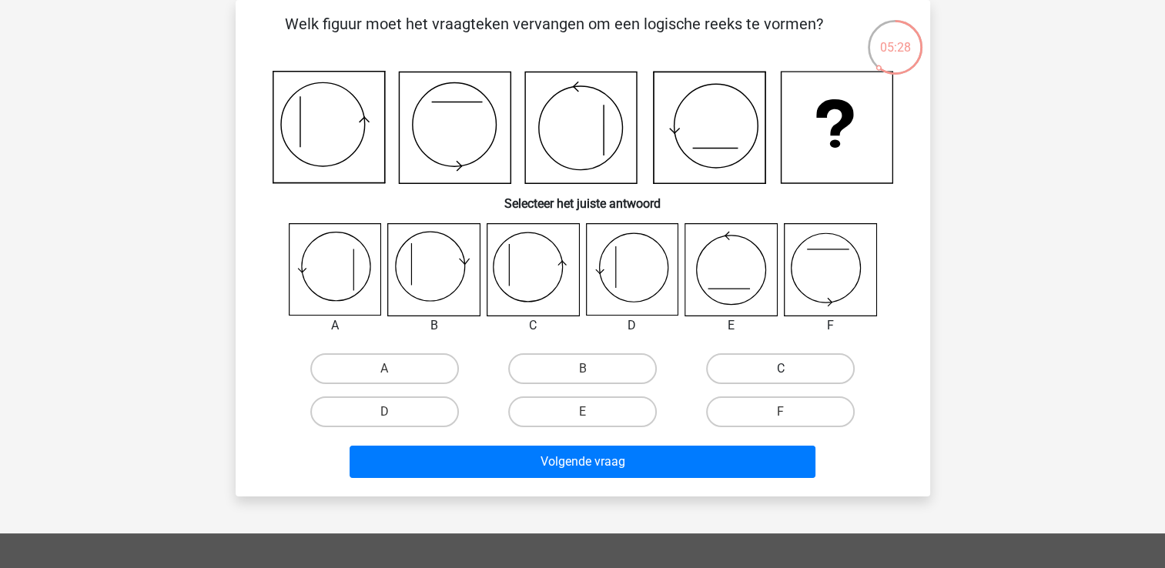
click at [748, 366] on label "C" at bounding box center [780, 368] width 149 height 31
click at [781, 369] on input "C" at bounding box center [786, 374] width 10 height 10
radio input "true"
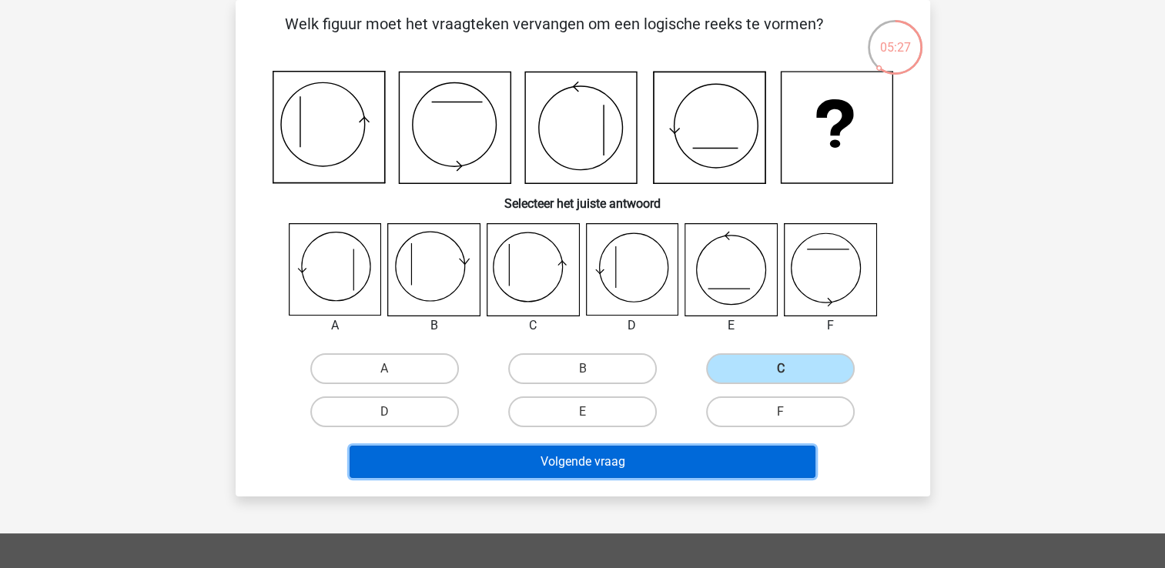
click at [670, 468] on button "Volgende vraag" at bounding box center [583, 462] width 466 height 32
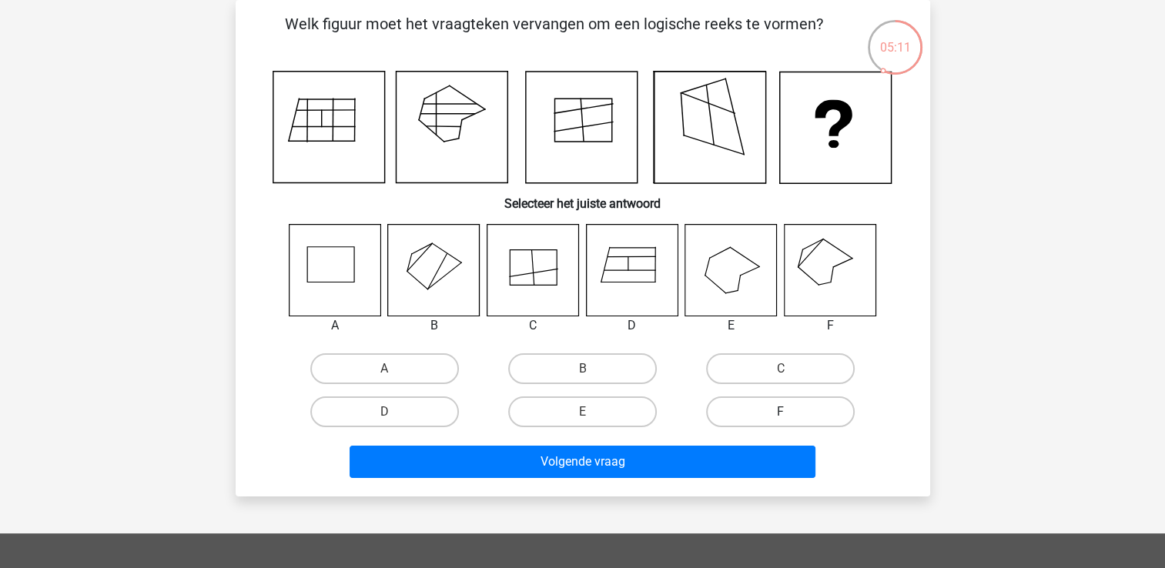
click at [762, 420] on label "F" at bounding box center [780, 412] width 149 height 31
click at [781, 420] on input "F" at bounding box center [786, 417] width 10 height 10
radio input "true"
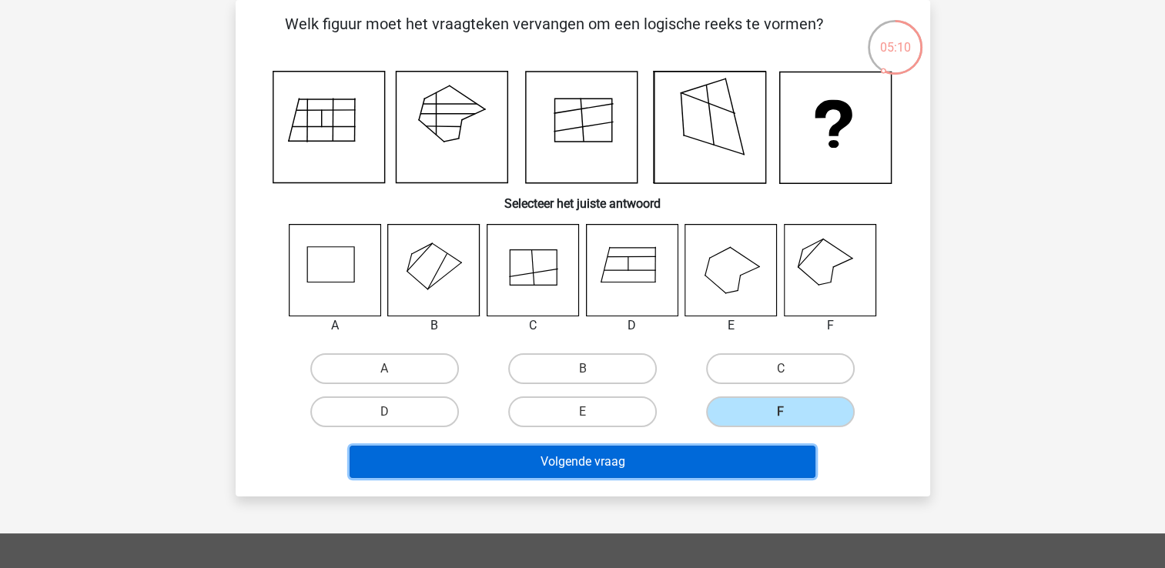
click at [684, 464] on button "Volgende vraag" at bounding box center [583, 462] width 466 height 32
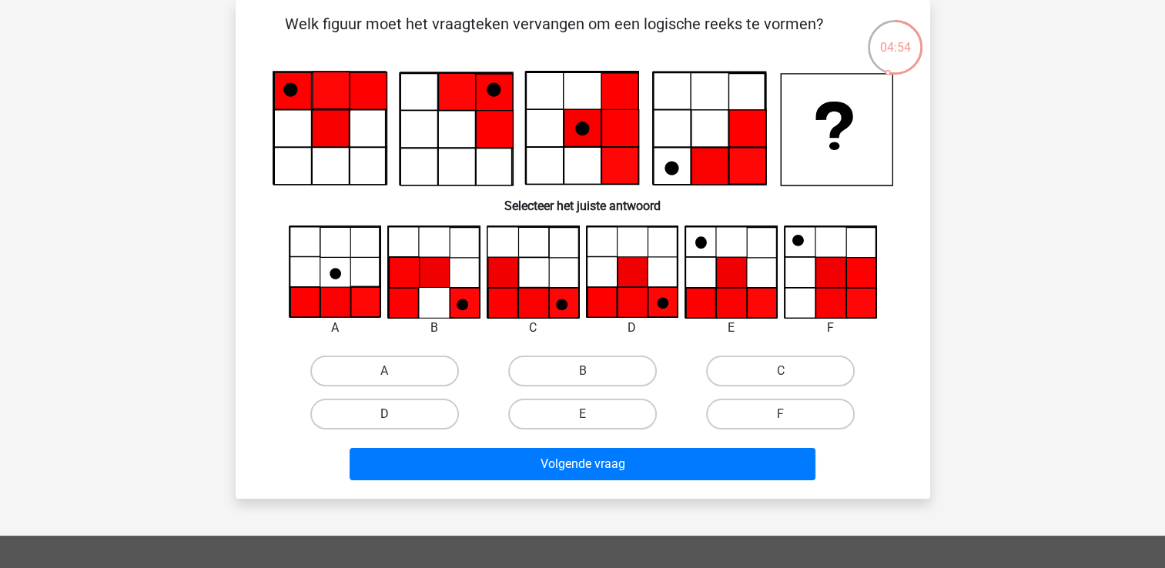
click at [423, 413] on label "D" at bounding box center [384, 414] width 149 height 31
click at [394, 414] on input "D" at bounding box center [389, 419] width 10 height 10
radio input "true"
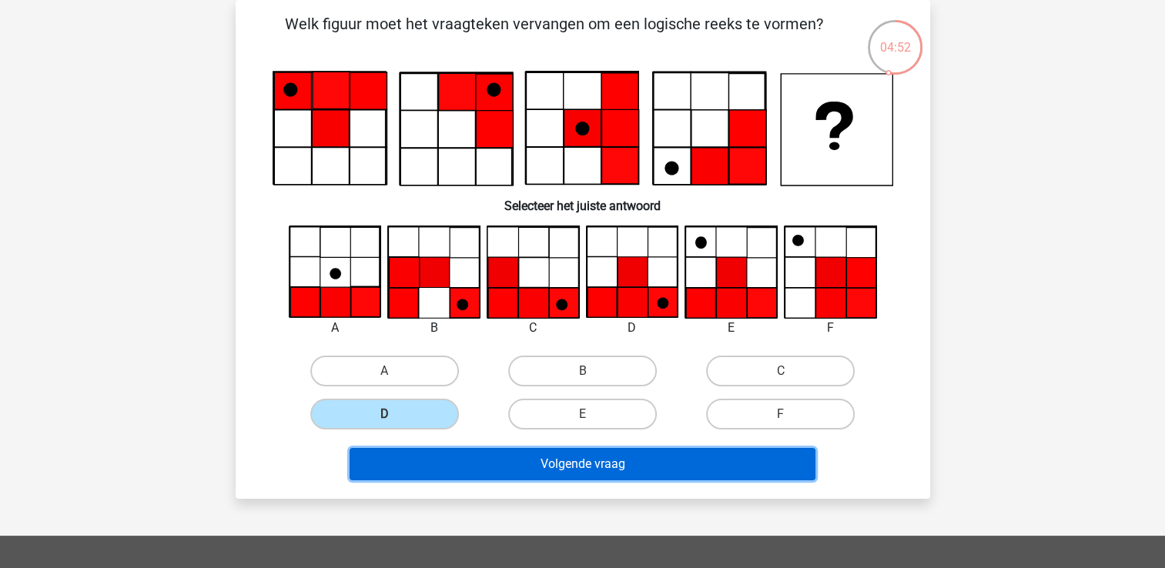
click at [601, 470] on button "Volgende vraag" at bounding box center [583, 464] width 466 height 32
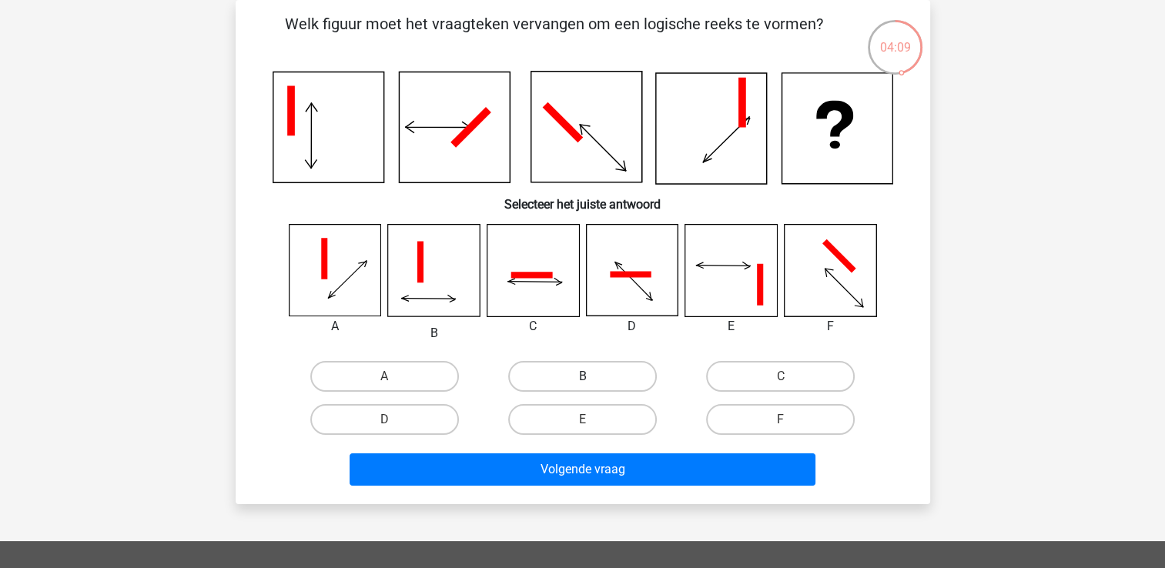
click at [601, 380] on label "B" at bounding box center [582, 376] width 149 height 31
click at [592, 380] on input "B" at bounding box center [587, 382] width 10 height 10
radio input "true"
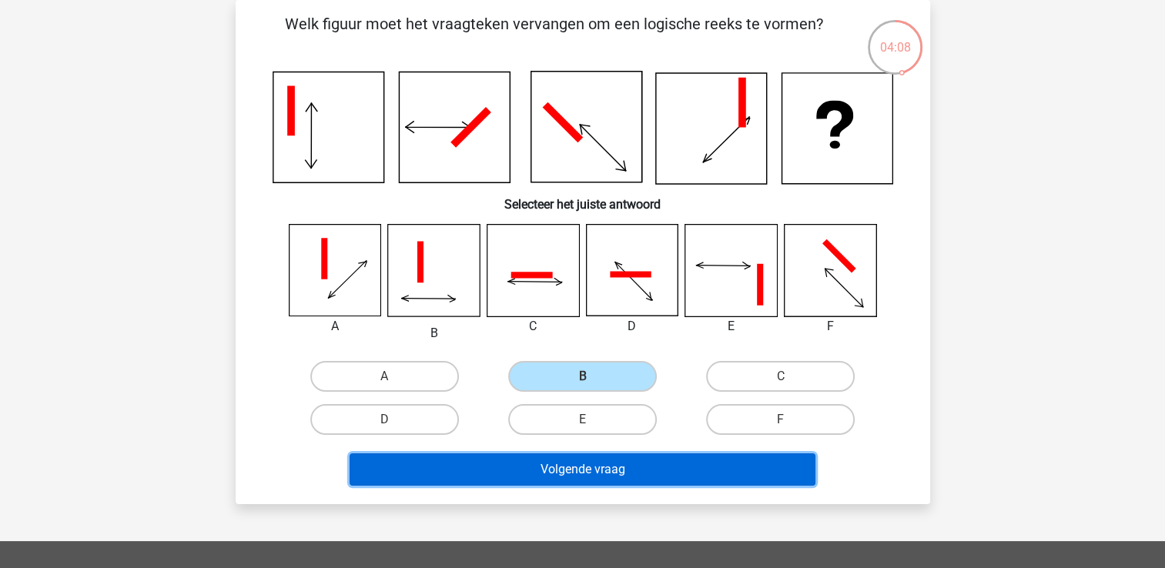
click at [684, 468] on button "Volgende vraag" at bounding box center [583, 469] width 466 height 32
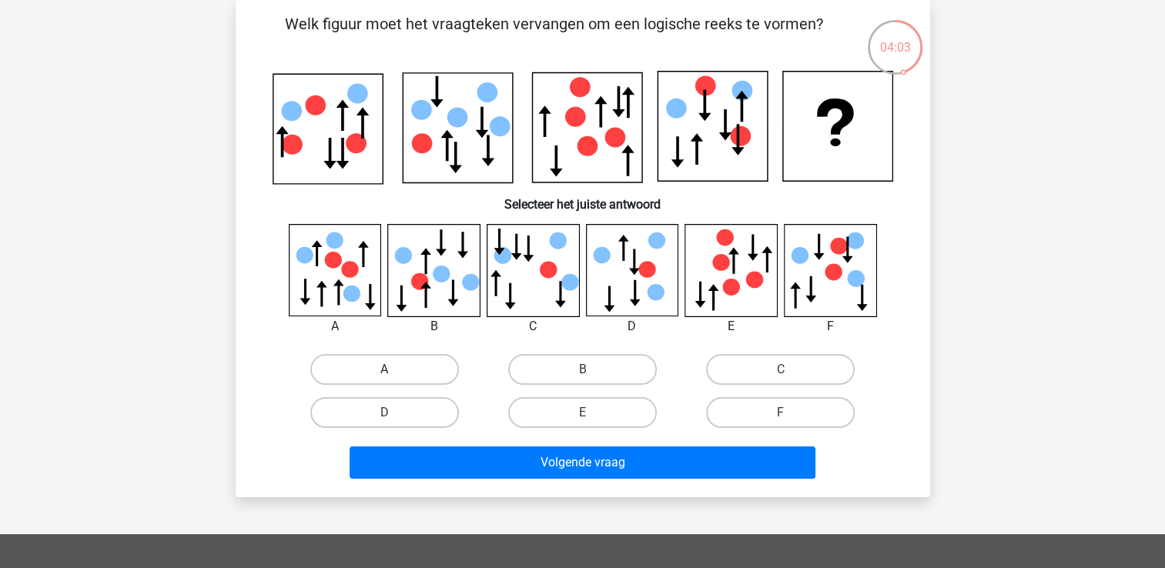
click at [410, 369] on label "A" at bounding box center [384, 369] width 149 height 31
click at [394, 370] on input "A" at bounding box center [389, 375] width 10 height 10
radio input "true"
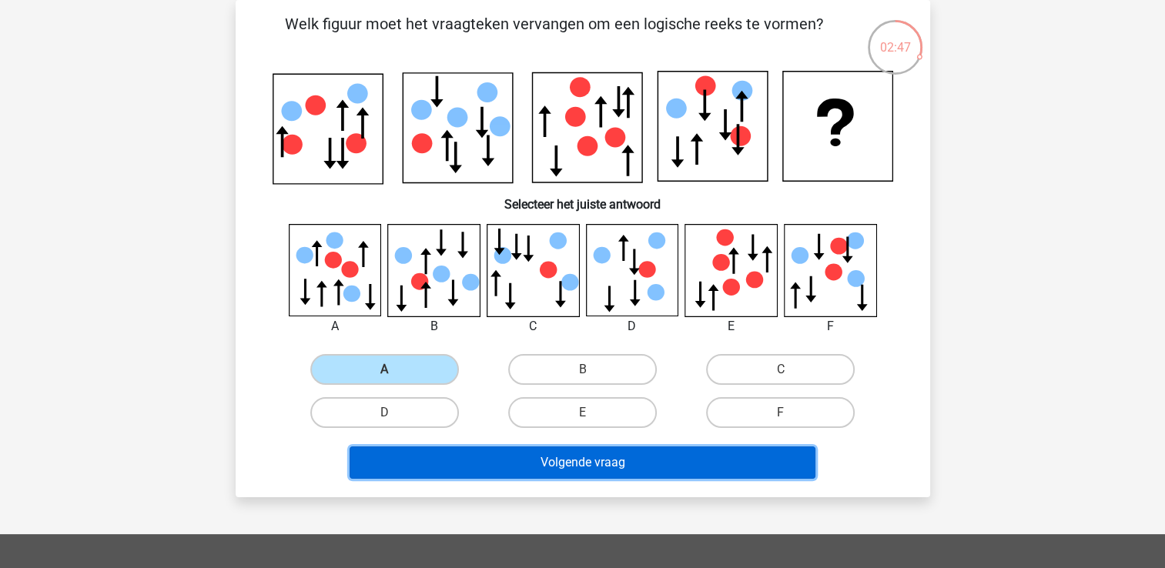
click at [705, 455] on button "Volgende vraag" at bounding box center [583, 463] width 466 height 32
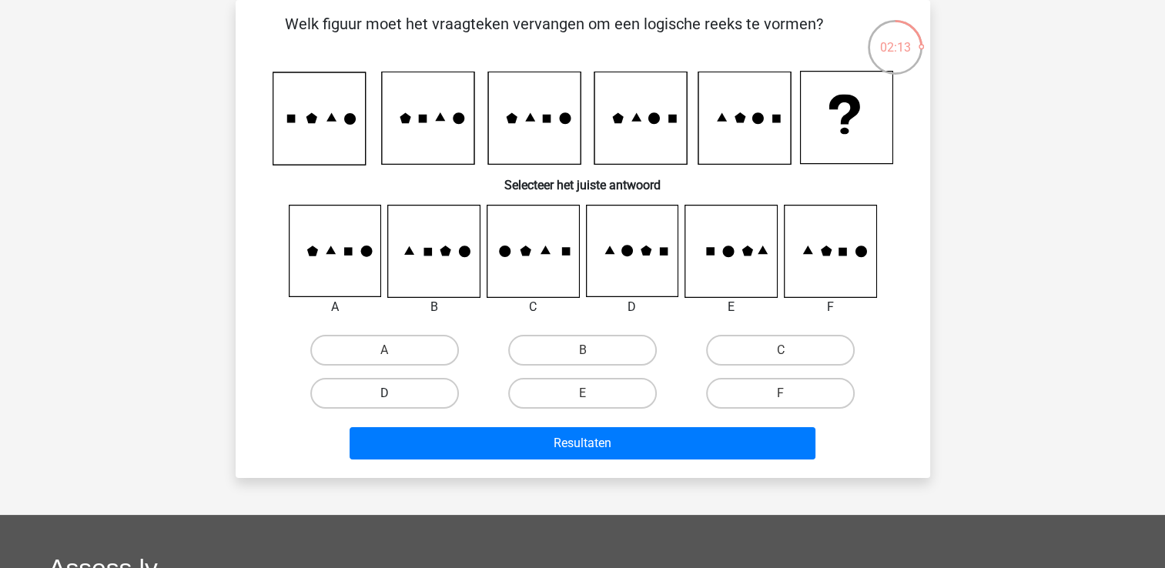
click at [407, 396] on label "D" at bounding box center [384, 393] width 149 height 31
click at [394, 396] on input "D" at bounding box center [389, 398] width 10 height 10
radio input "true"
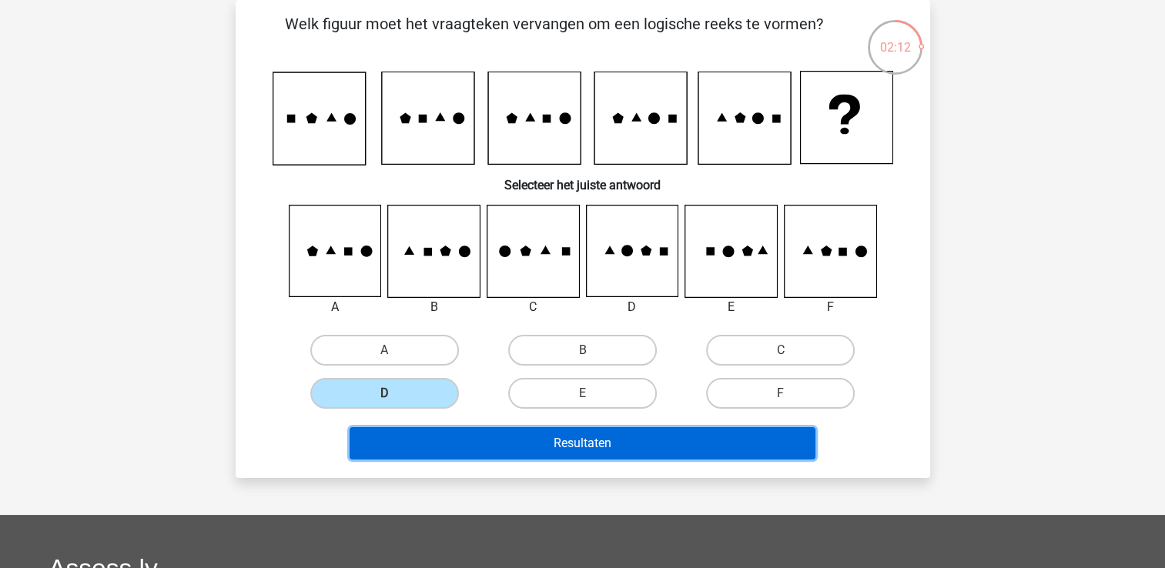
click at [544, 442] on button "Resultaten" at bounding box center [583, 443] width 466 height 32
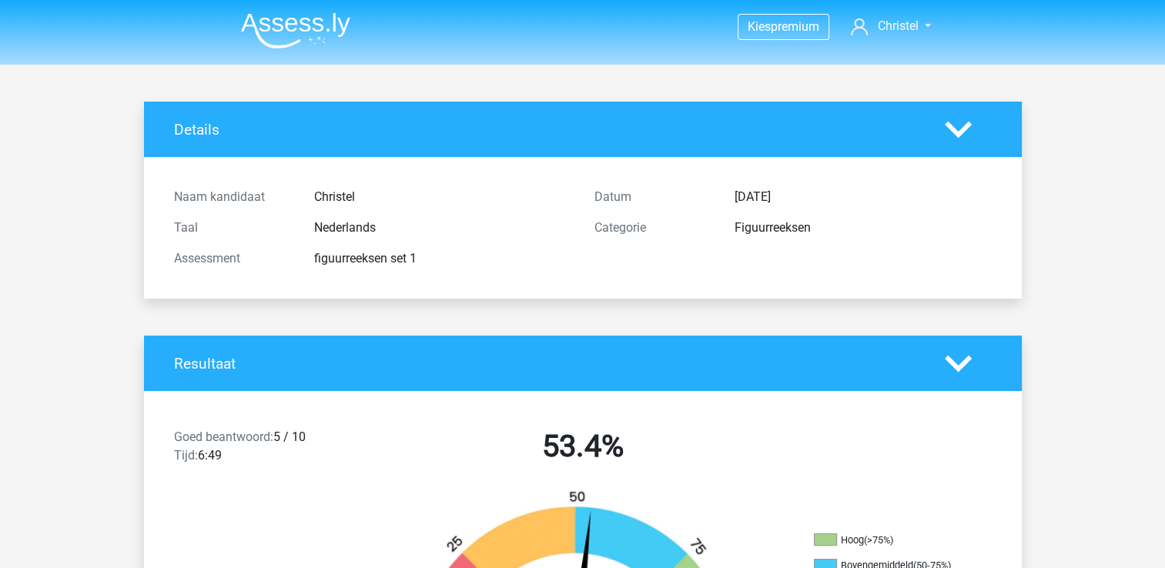
click at [936, 358] on div at bounding box center [968, 363] width 70 height 27
click at [951, 360] on polygon at bounding box center [958, 363] width 27 height 17
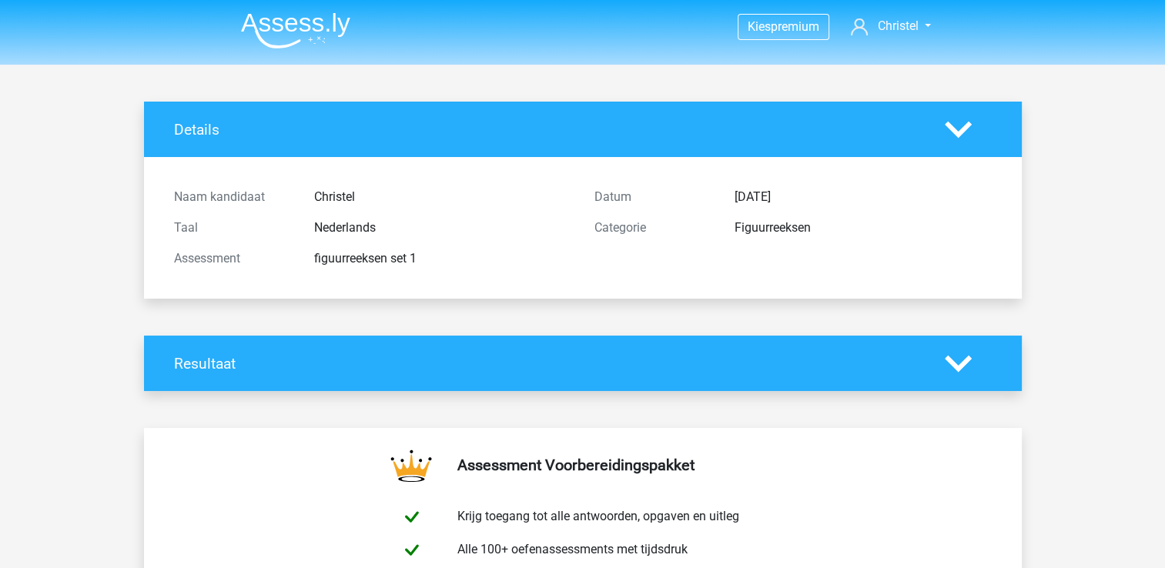
click at [343, 31] on img at bounding box center [295, 30] width 109 height 36
